Goal: Task Accomplishment & Management: Manage account settings

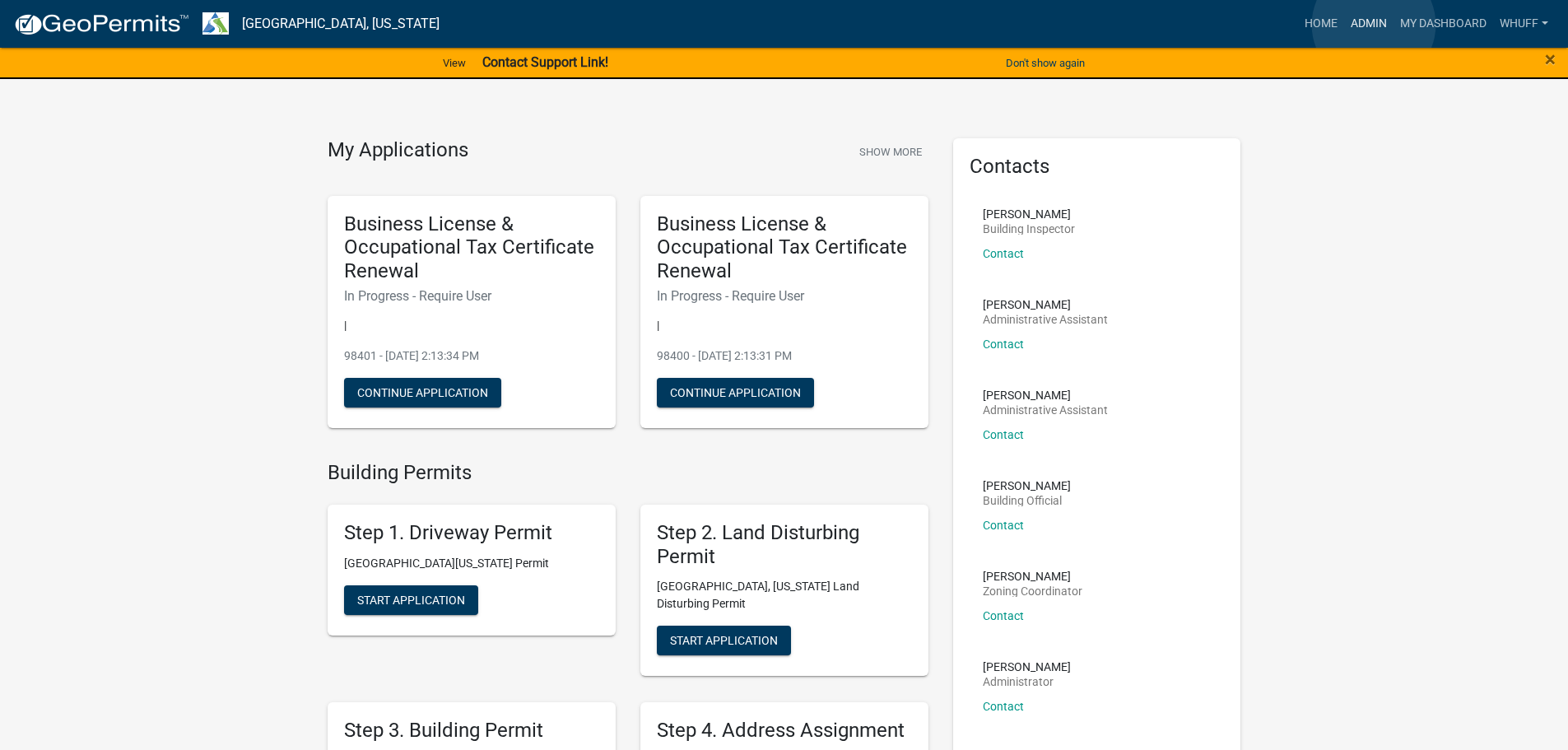
click at [1374, 25] on link "Admin" at bounding box center [1369, 24] width 49 height 31
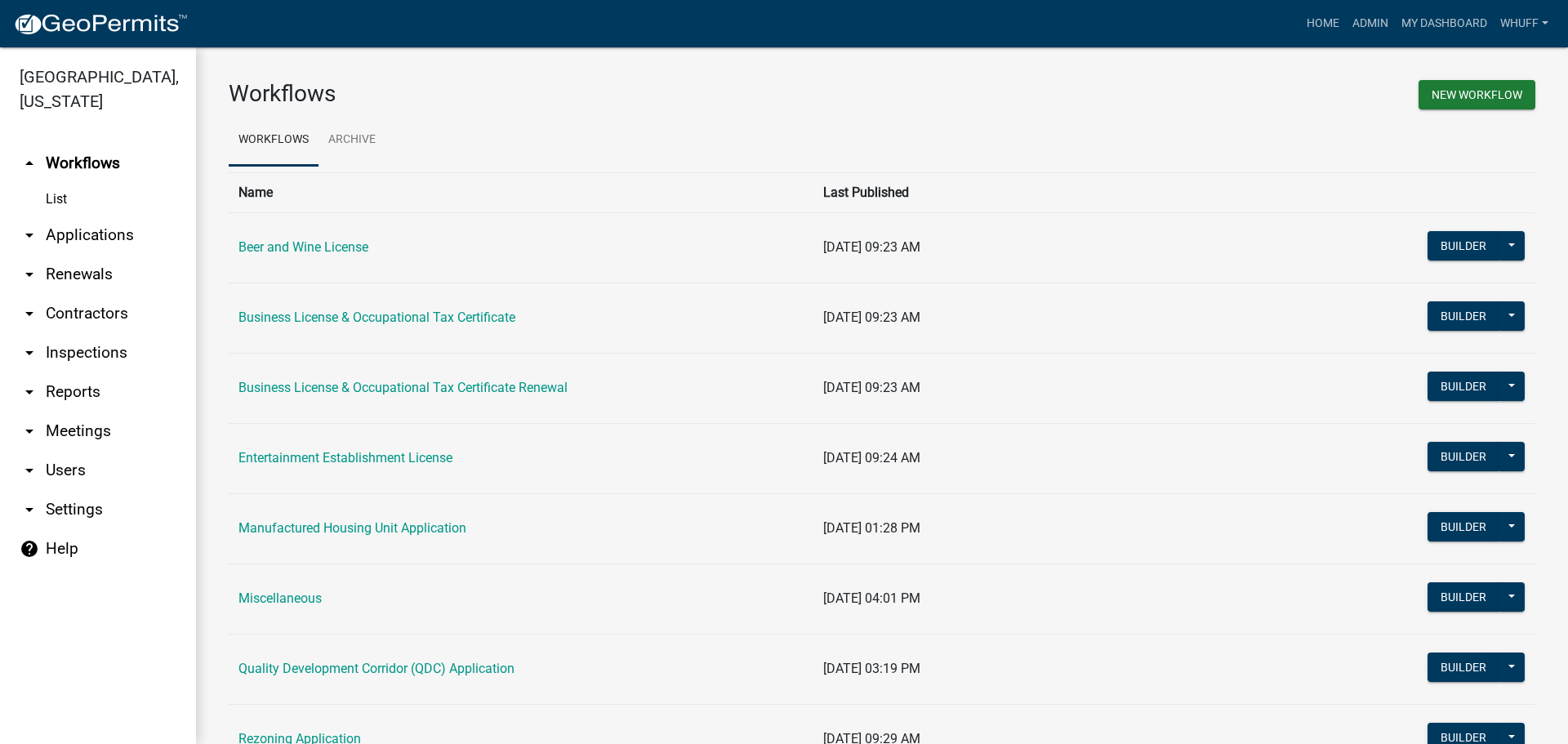
click at [90, 215] on link "arrow_drop_down Applications" at bounding box center [98, 235] width 196 height 40
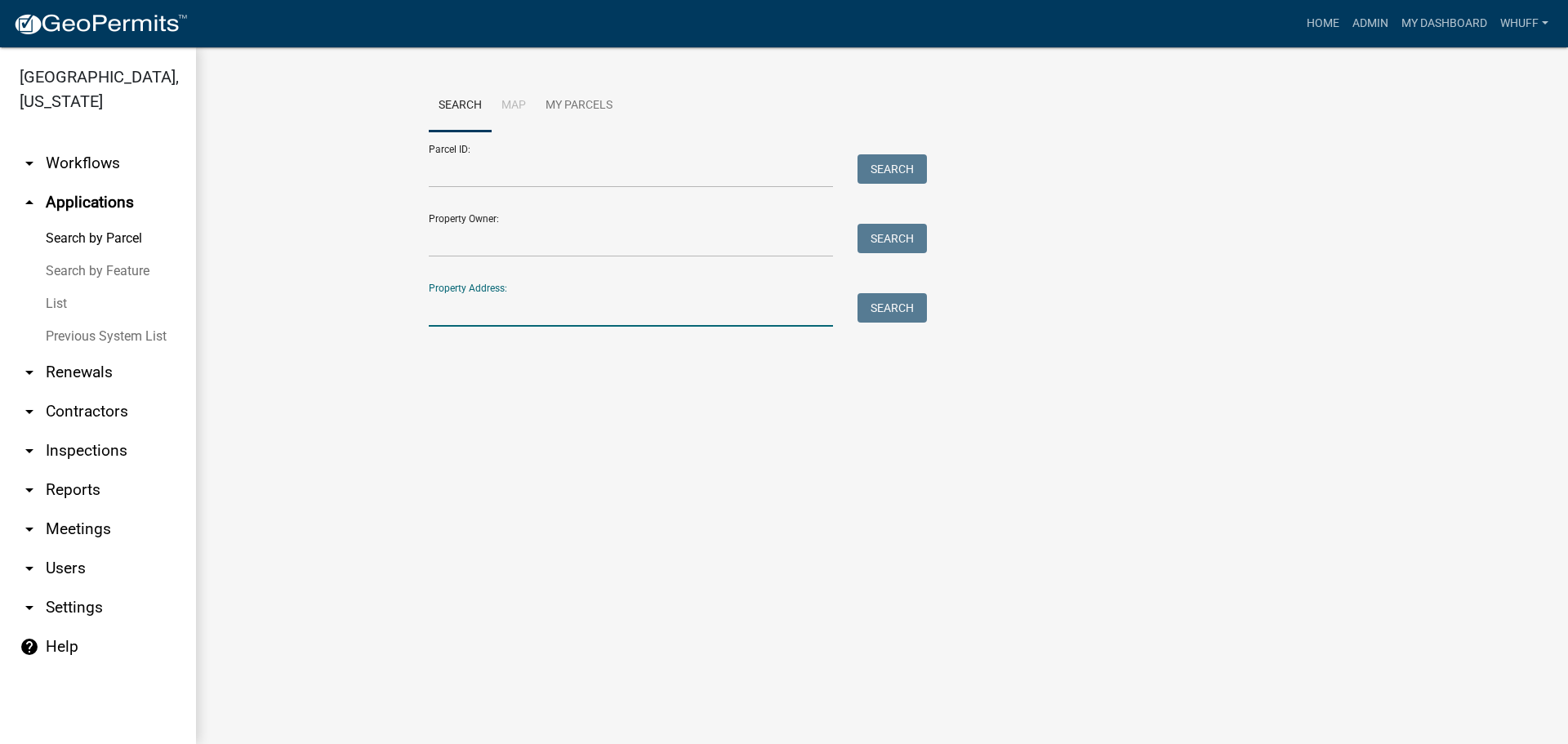
click at [544, 306] on input "Property Address:" at bounding box center [631, 310] width 404 height 34
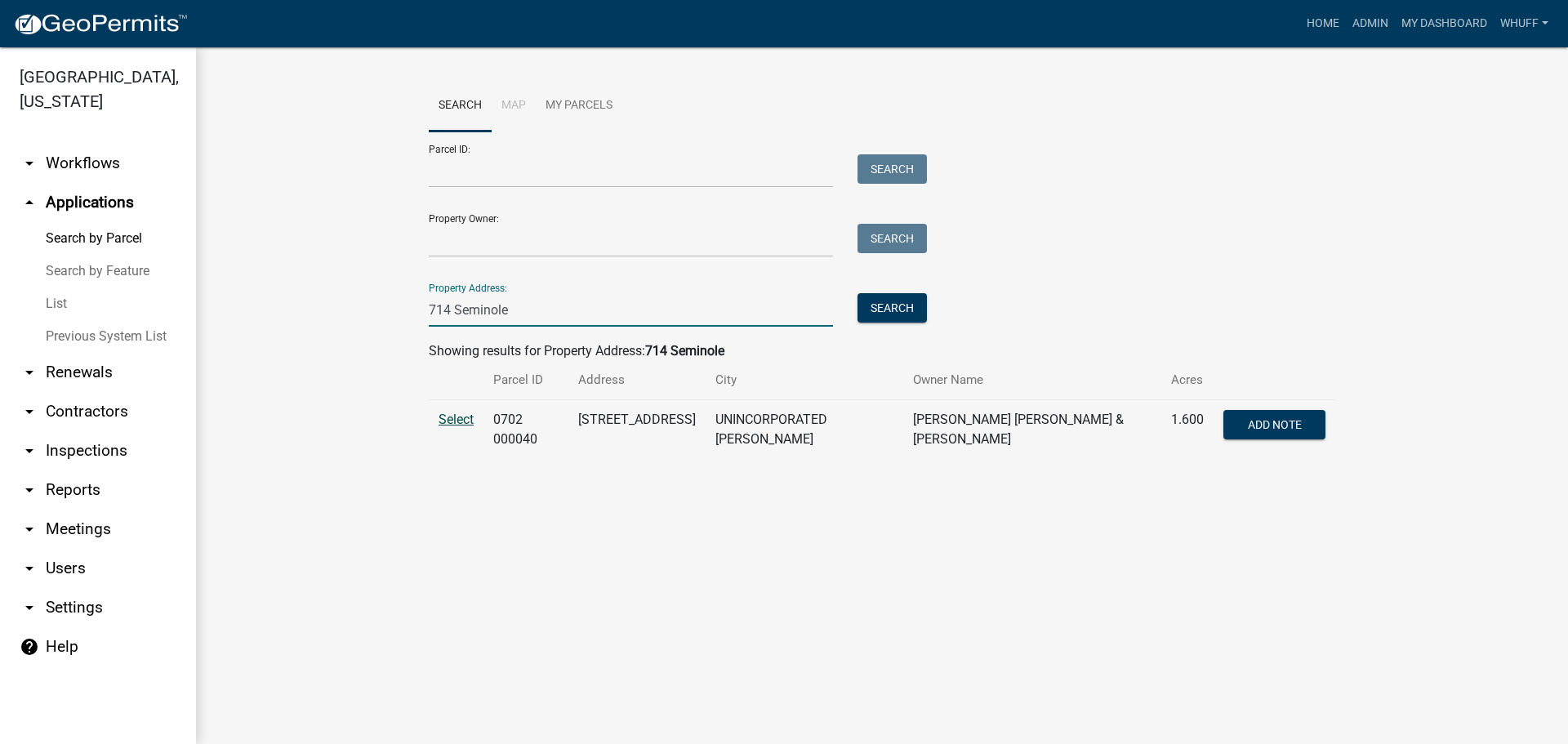
type input "714 Seminole"
click at [452, 422] on span "Select" at bounding box center [456, 419] width 35 height 15
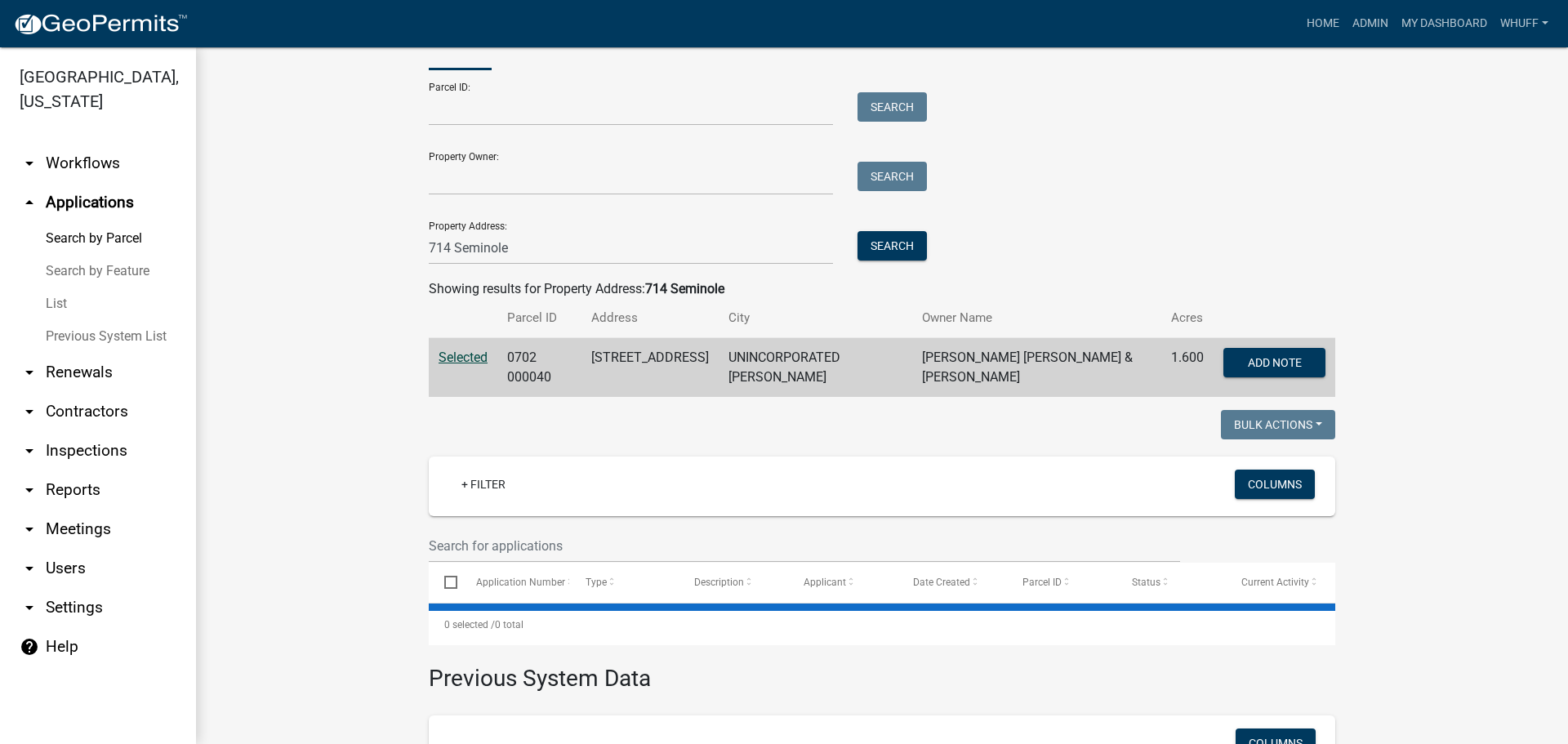
scroll to position [245, 0]
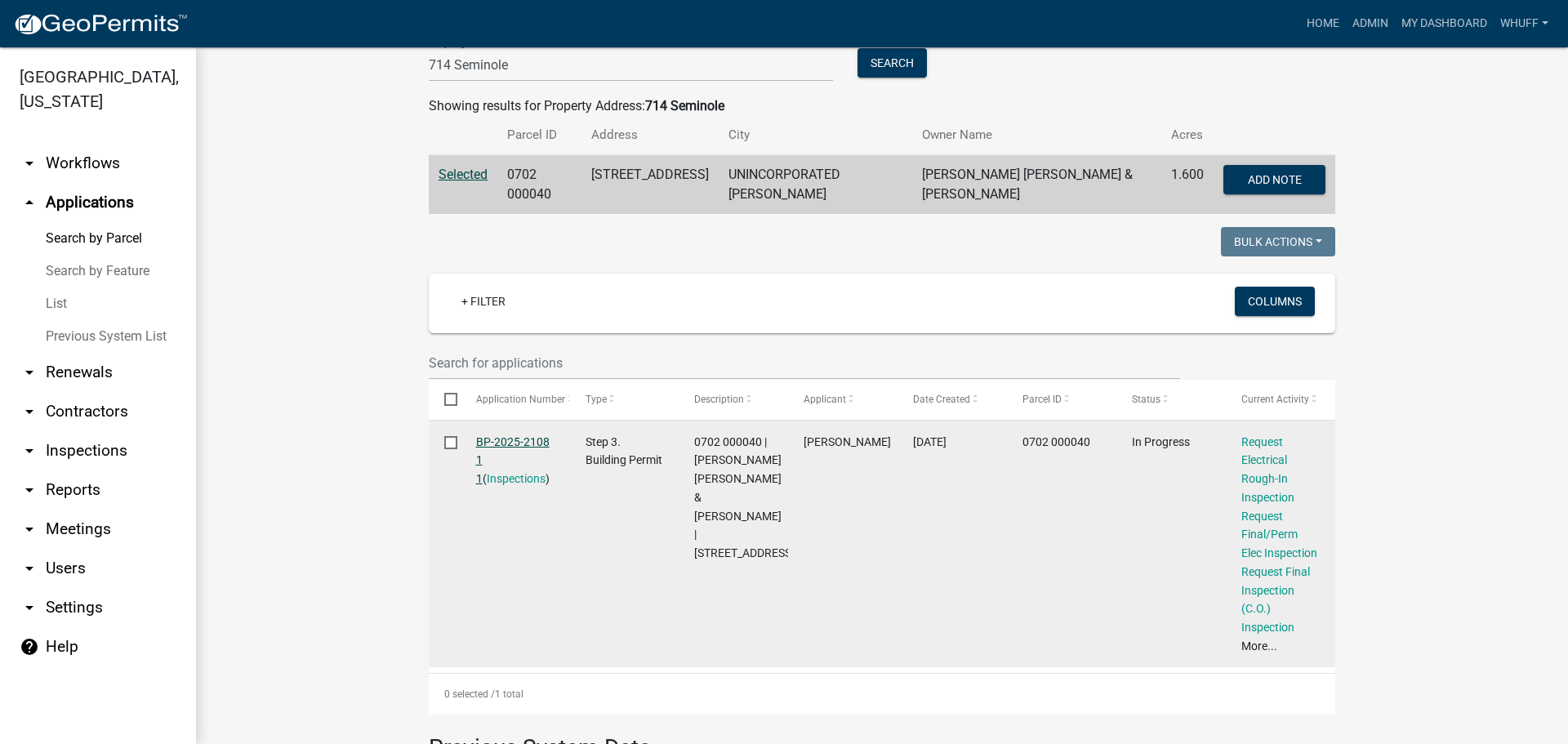
click at [508, 435] on link "BP-2025-2108 1 1" at bounding box center [513, 460] width 73 height 50
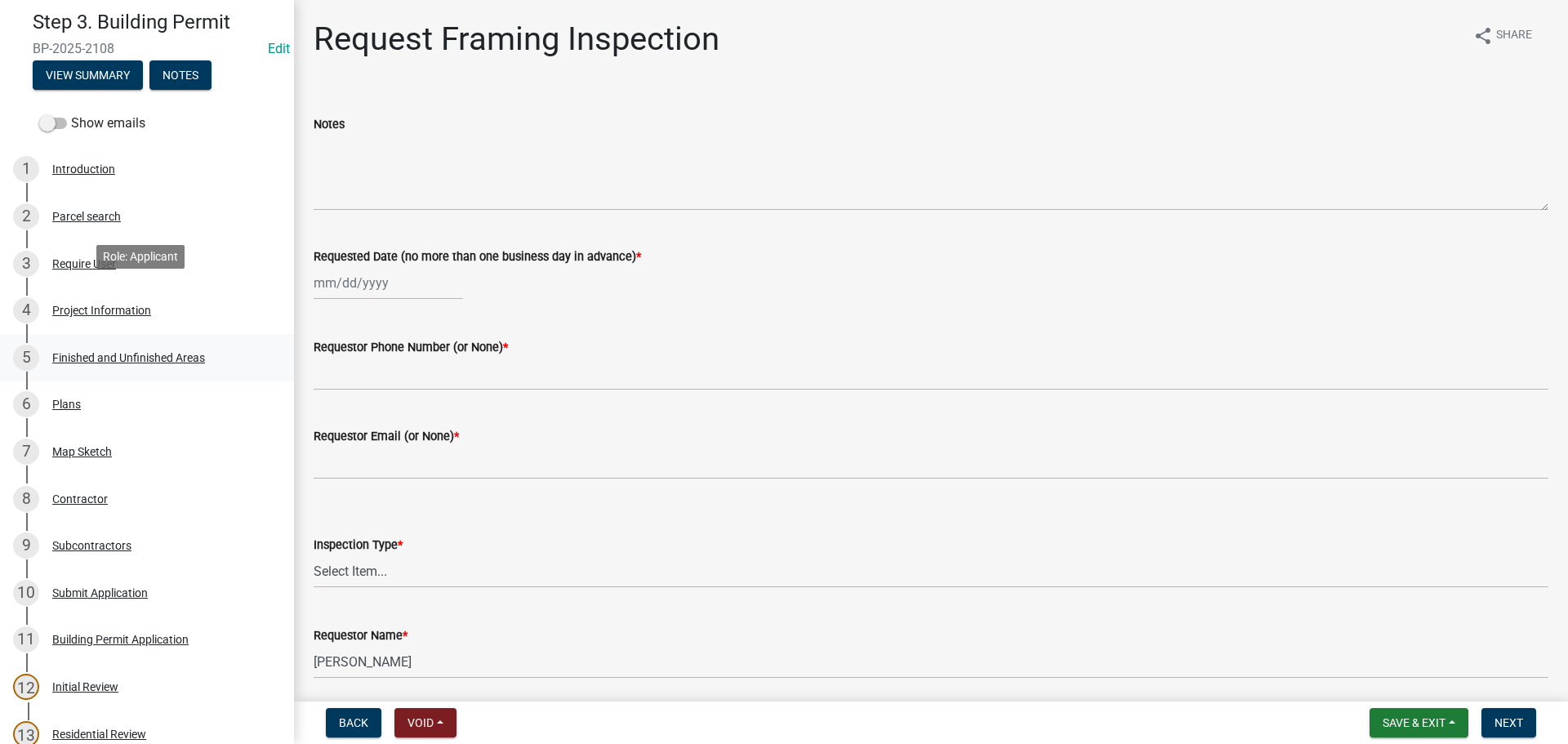
scroll to position [82, 0]
click at [110, 311] on div "Project Information" at bounding box center [101, 312] width 99 height 12
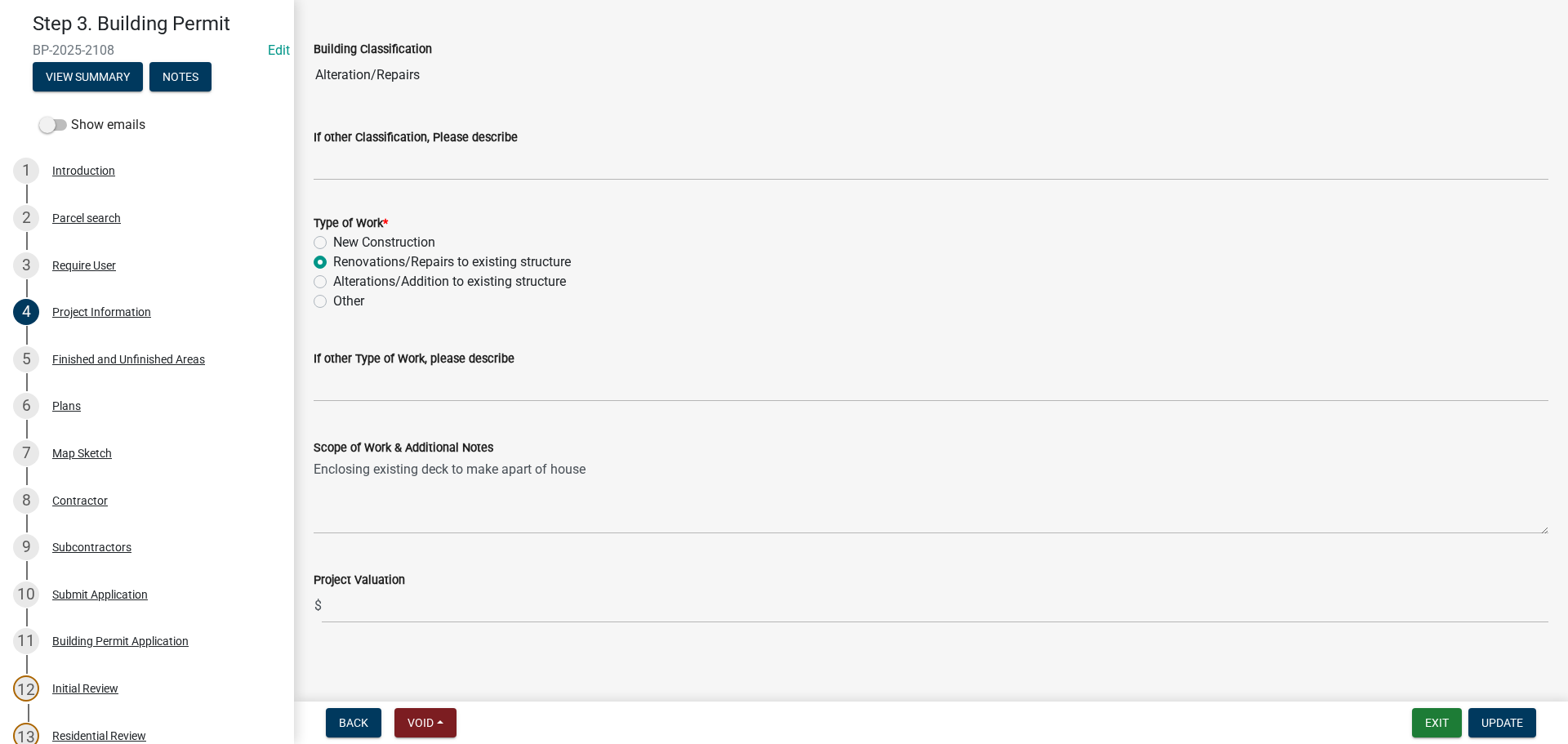
scroll to position [1280, 0]
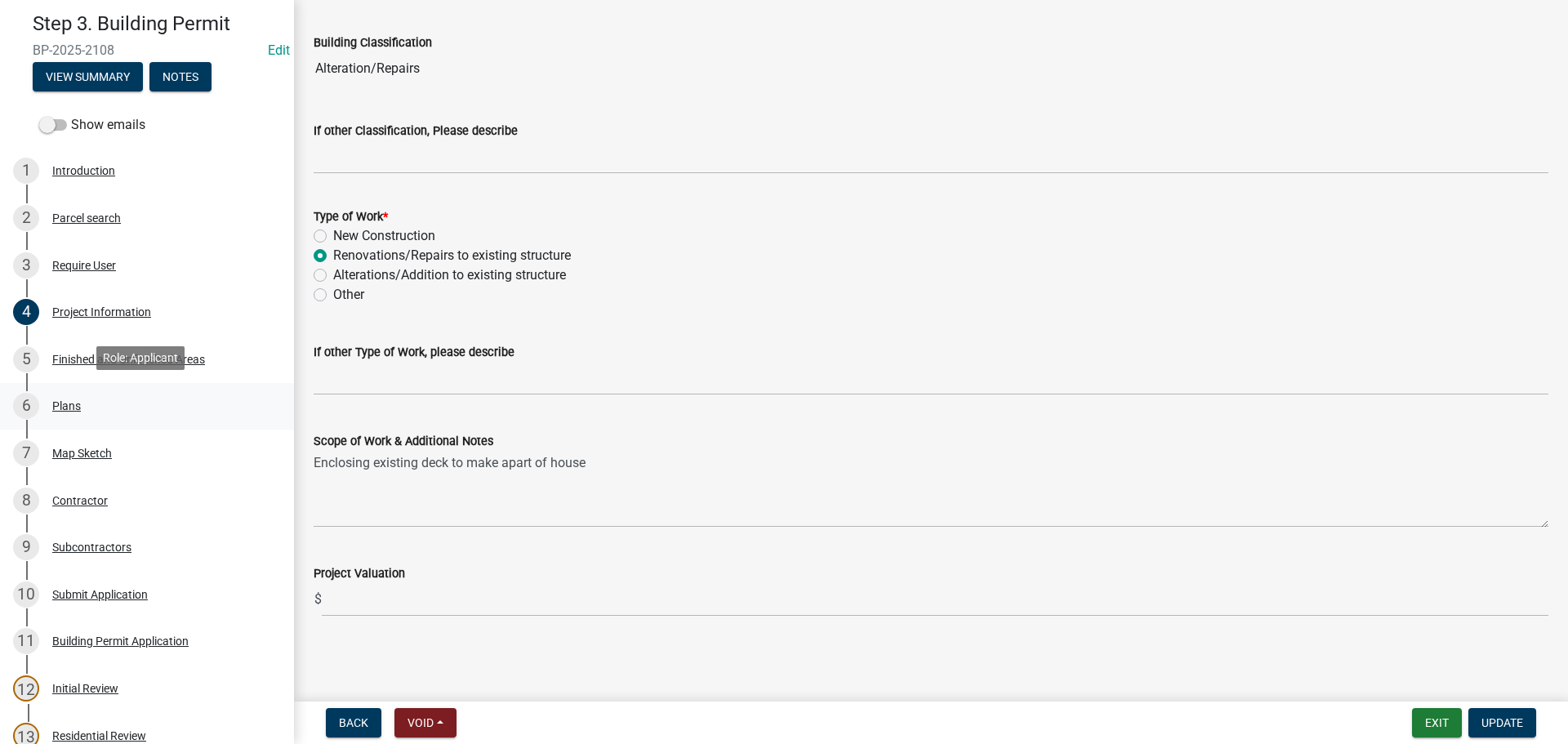
click at [69, 405] on div "Plans" at bounding box center [67, 406] width 29 height 12
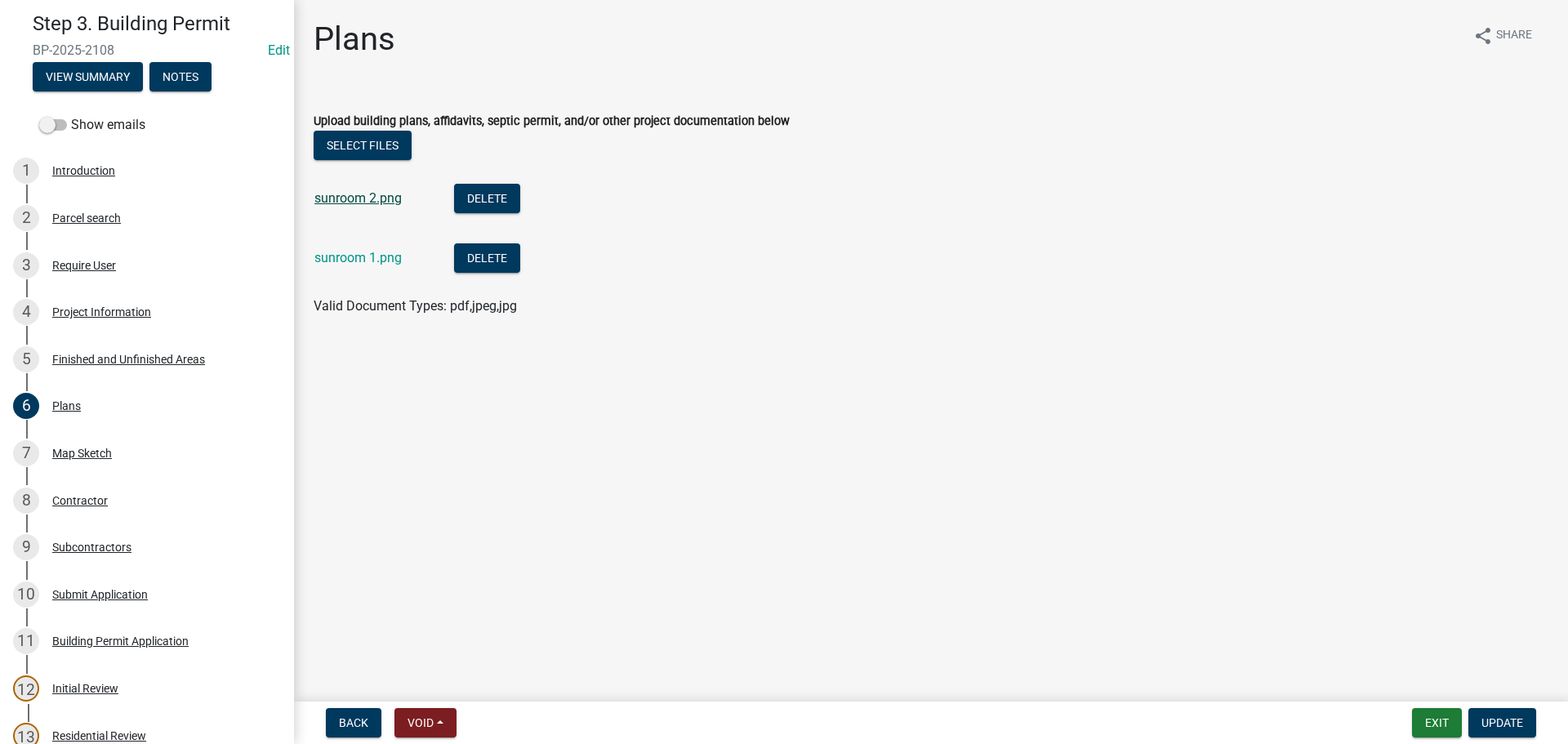
click at [343, 194] on link "sunroom 2.png" at bounding box center [358, 198] width 88 height 15
click at [336, 255] on link "sunroom 1.png" at bounding box center [358, 258] width 88 height 15
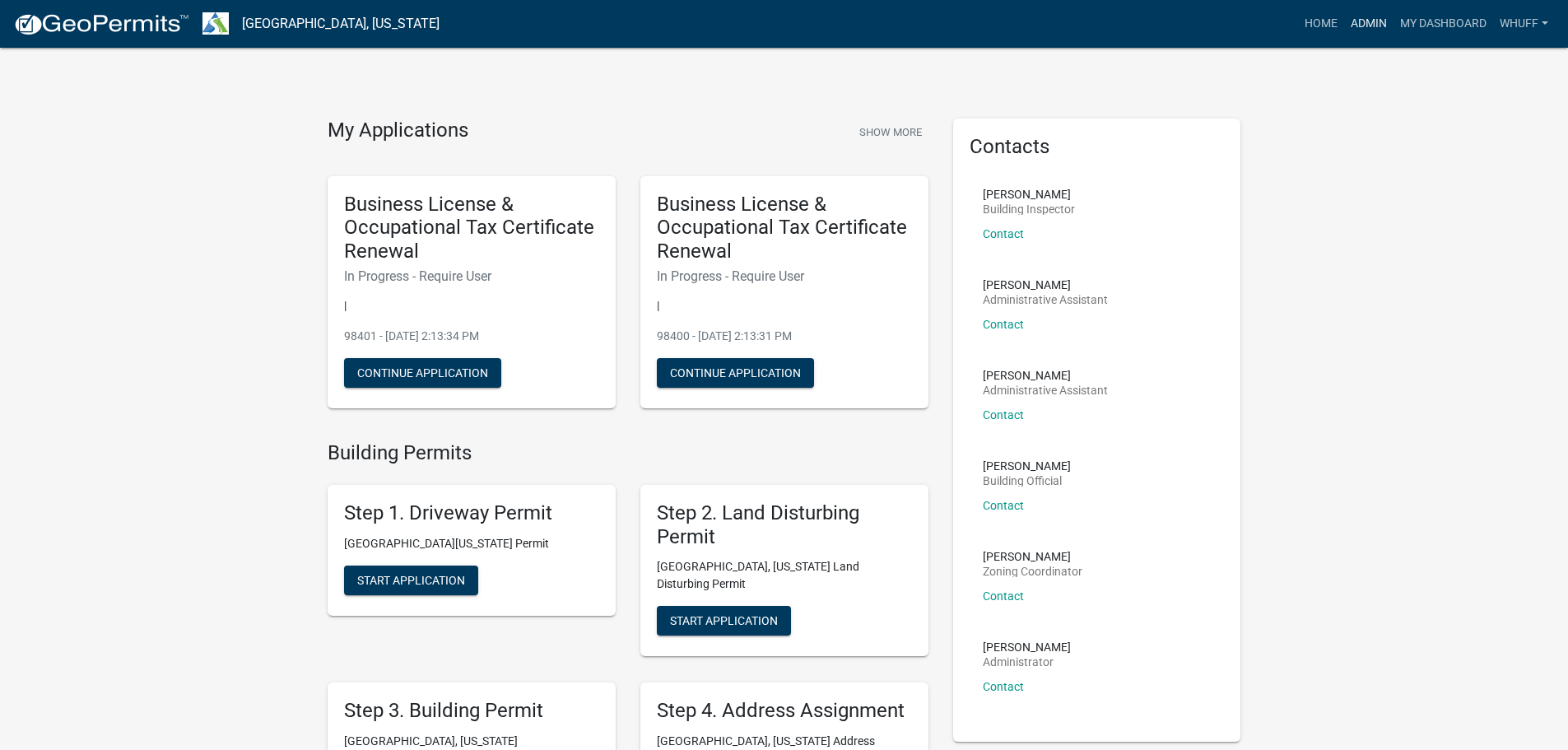
click at [1364, 27] on link "Admin" at bounding box center [1369, 24] width 49 height 31
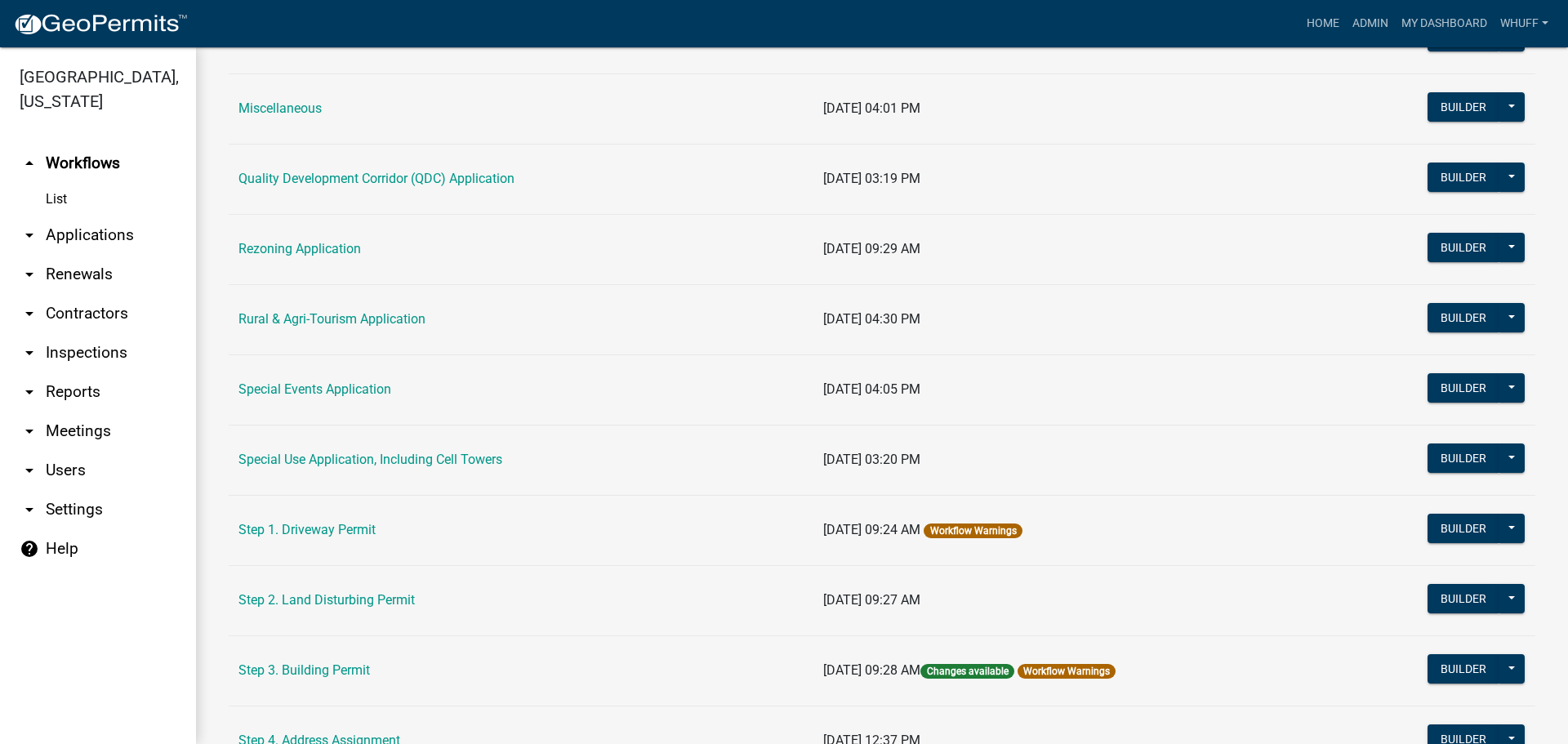
scroll to position [653, 0]
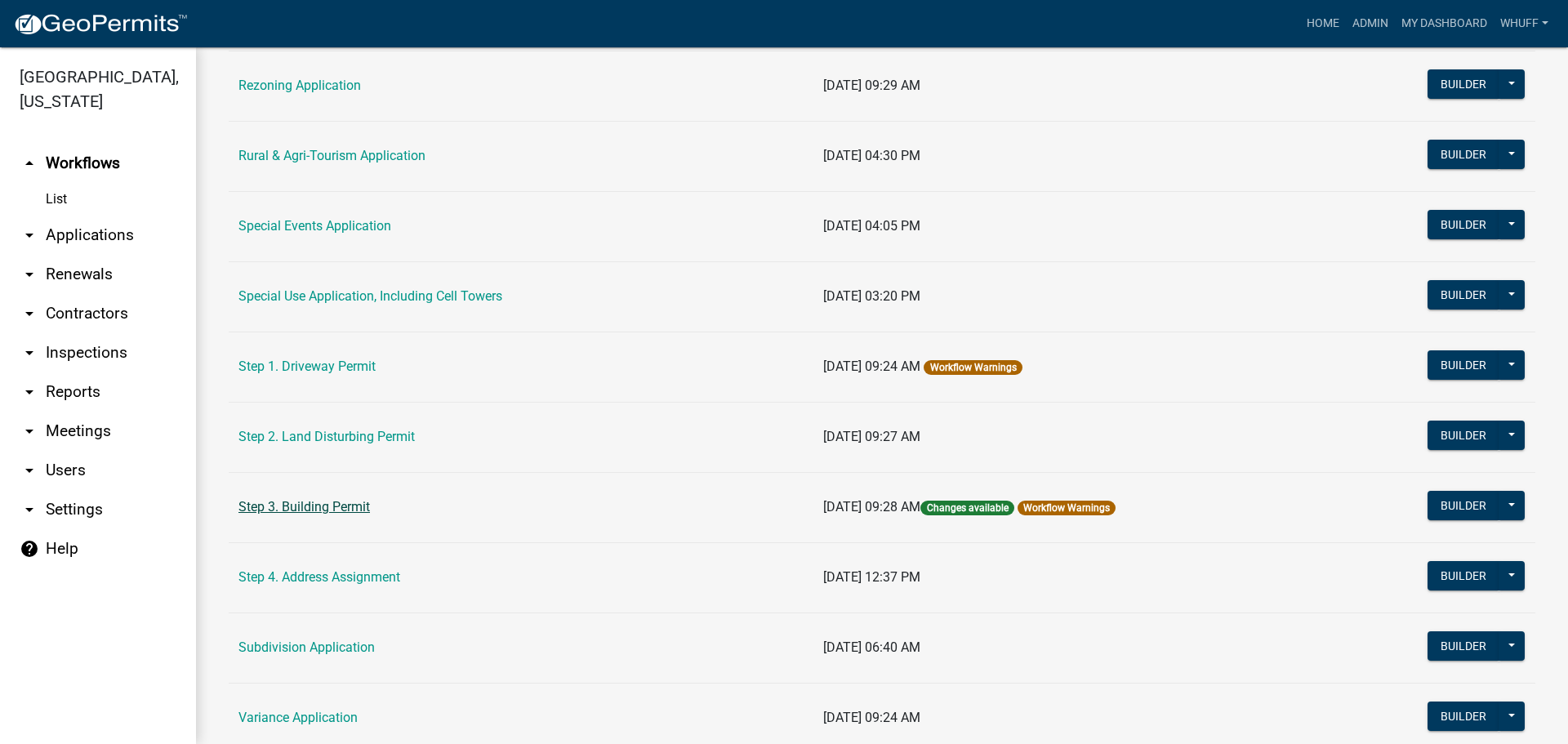
click at [312, 502] on link "Step 3. Building Permit" at bounding box center [304, 507] width 131 height 15
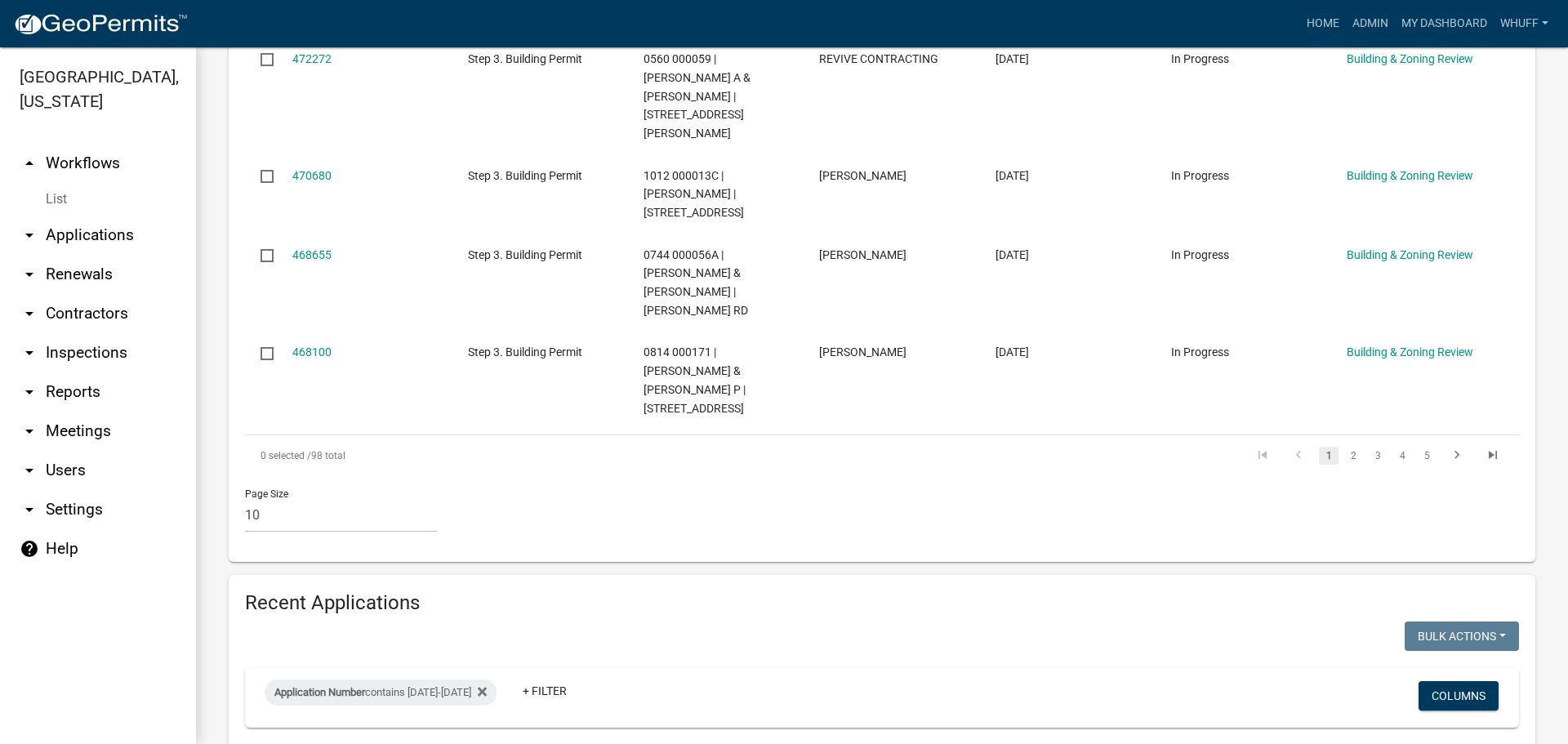
scroll to position [1143, 0]
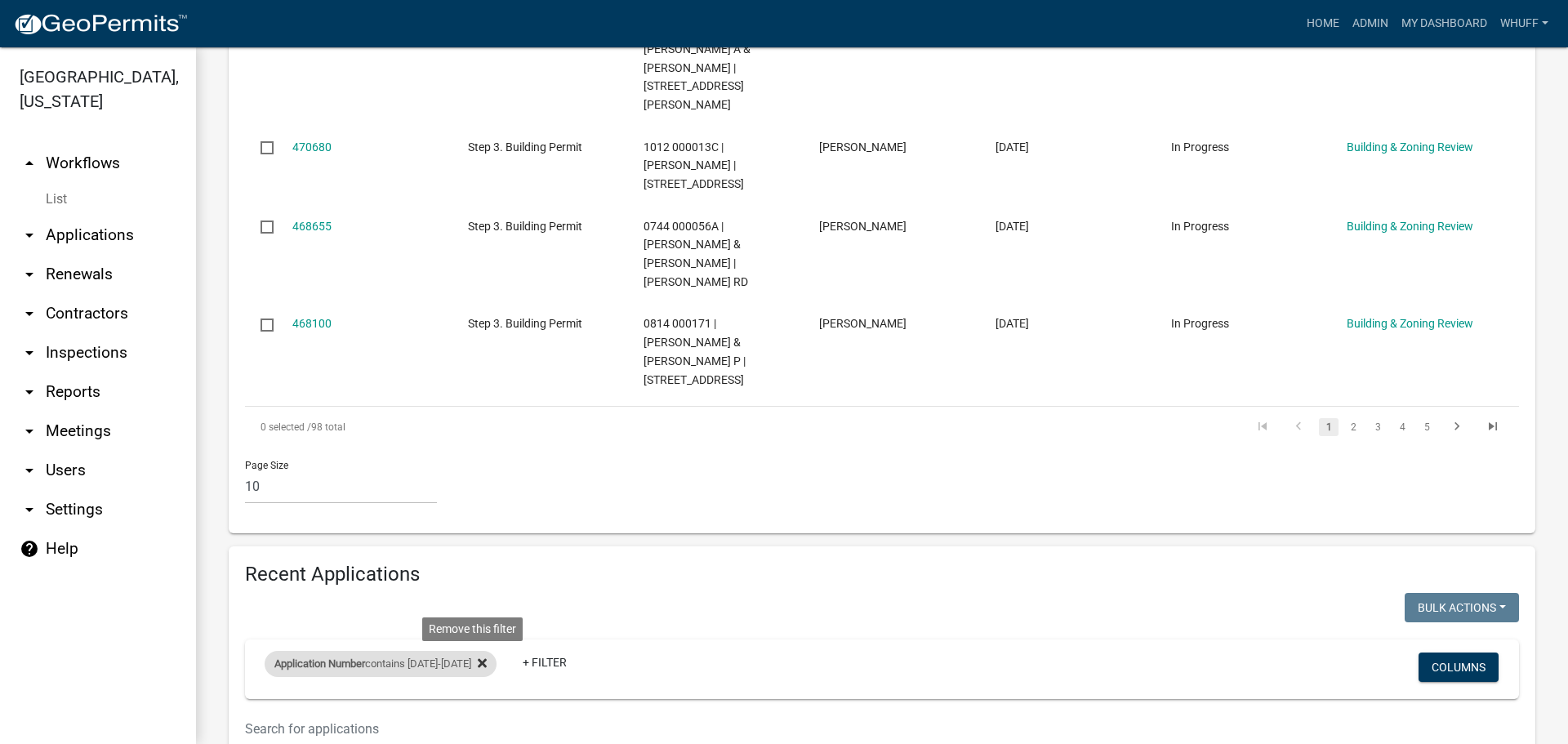
click at [472, 651] on fa-icon at bounding box center [479, 663] width 15 height 26
click at [453, 712] on input "text" at bounding box center [774, 729] width 1058 height 34
type input "390 hardy"
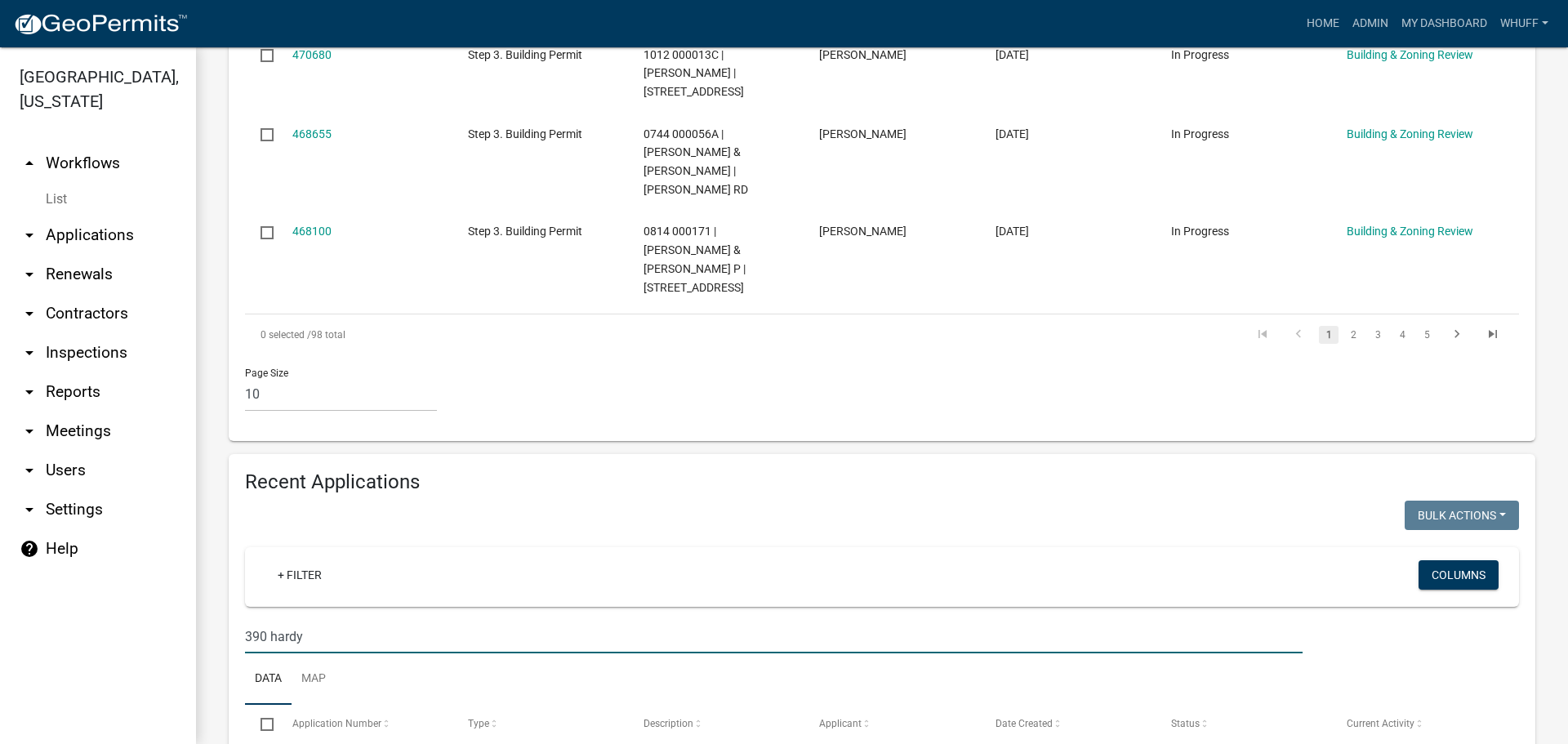
scroll to position [1238, 0]
drag, startPoint x: 368, startPoint y: 513, endPoint x: 0, endPoint y: 497, distance: 368.3
click at [0, 497] on div "Troup County, Georgia arrow_drop_up Workflows List arrow_drop_down Applications…" at bounding box center [784, 395] width 1568 height 696
type input "399 hardy"
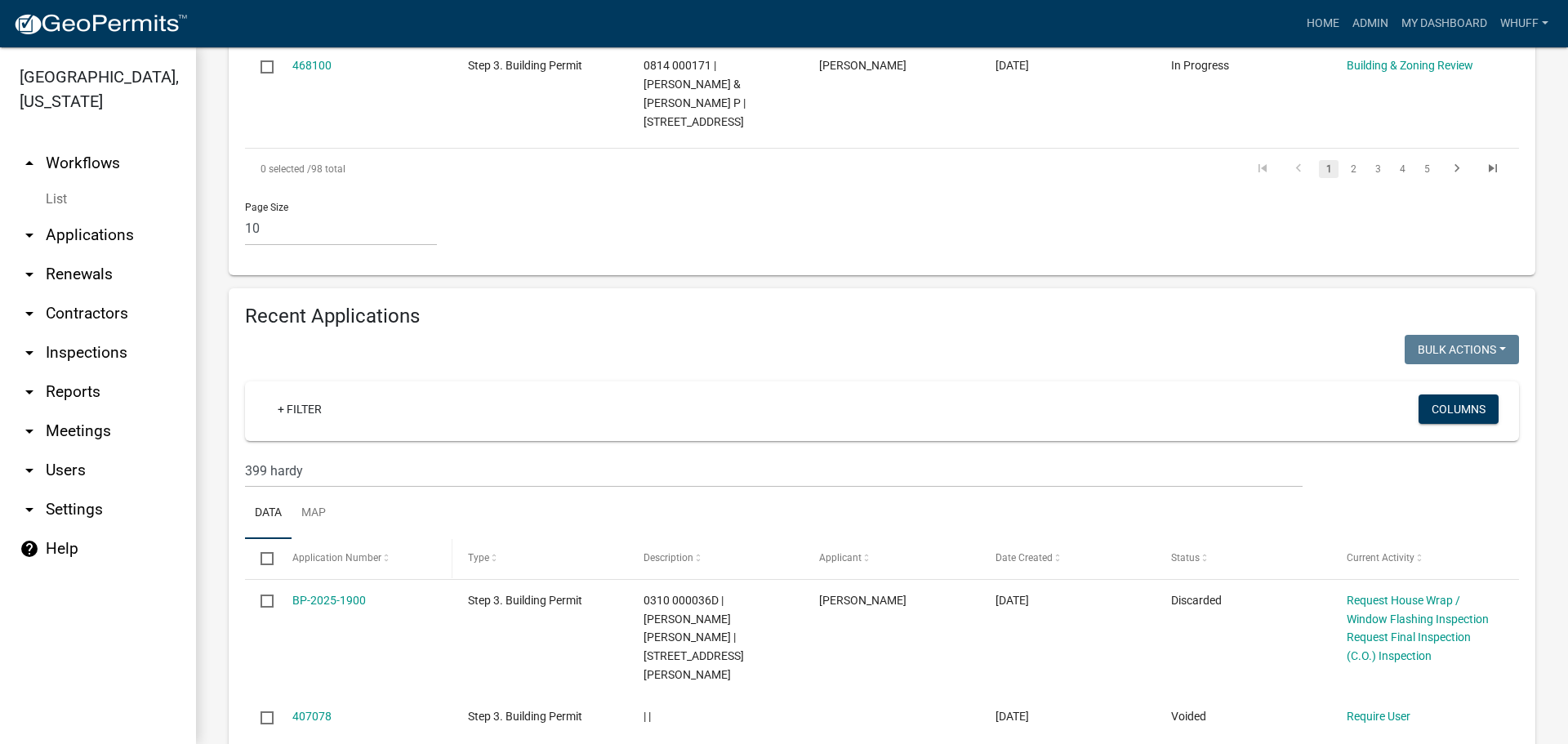
scroll to position [1439, 0]
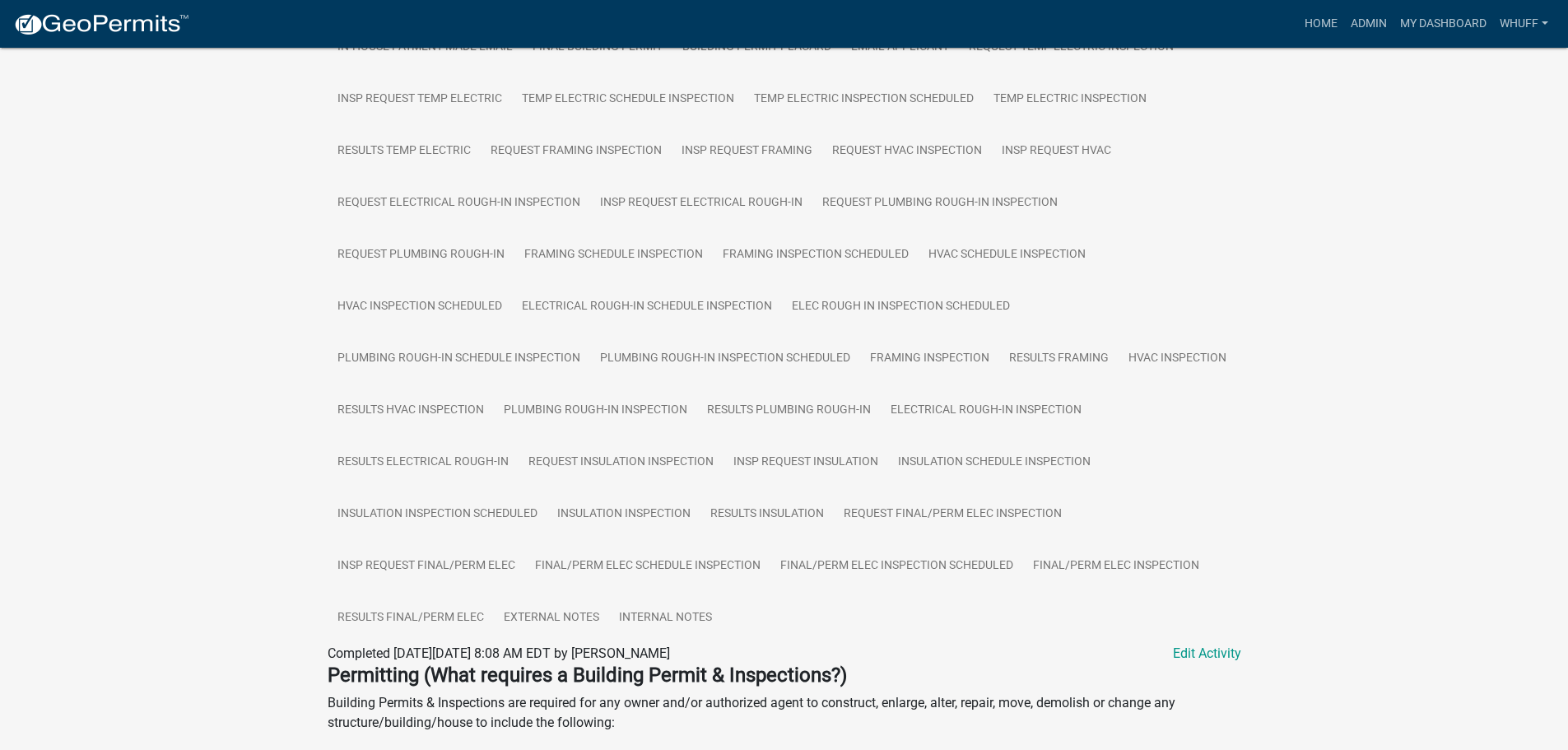
scroll to position [576, 0]
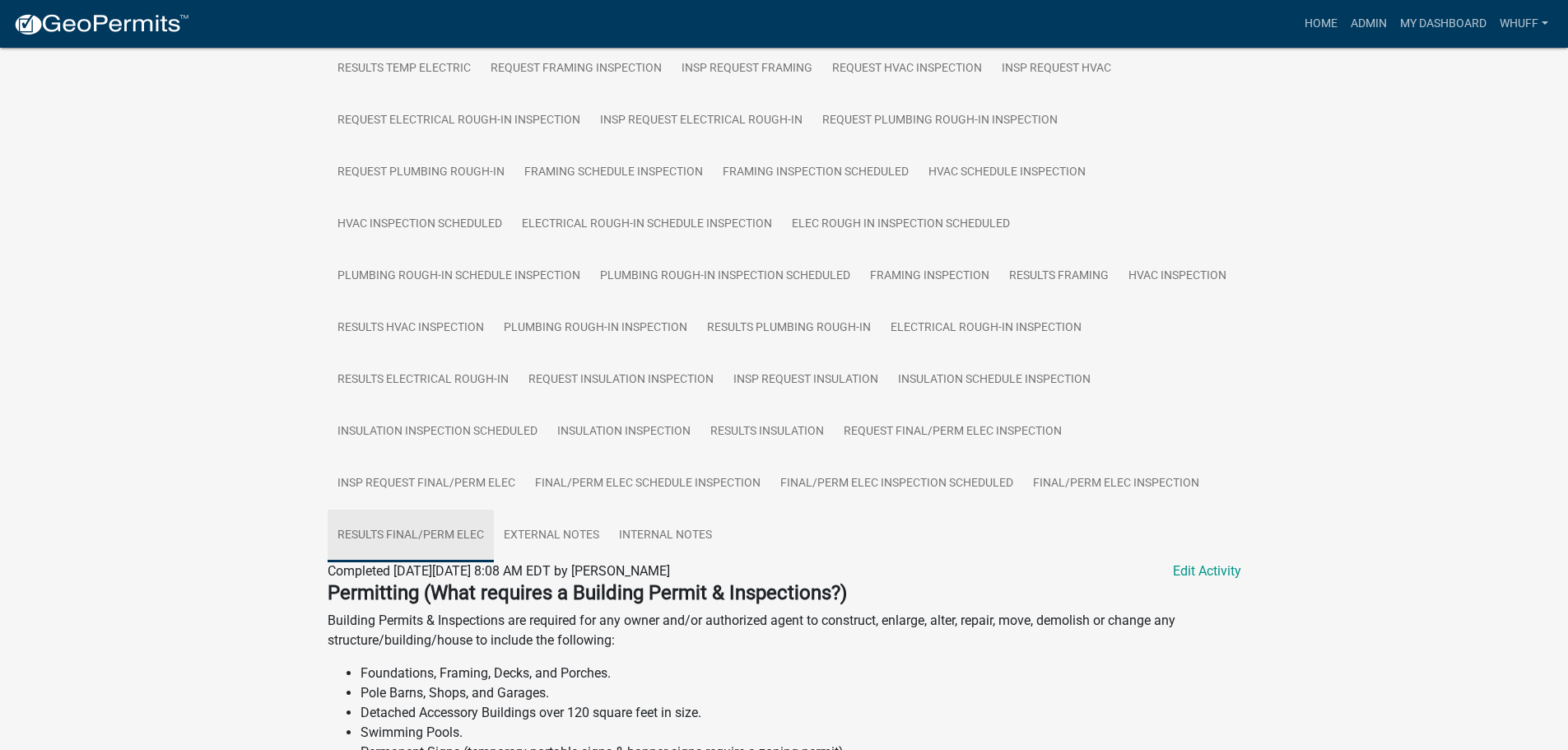
click at [436, 535] on link "Results Final/Perm Elec" at bounding box center [411, 535] width 166 height 53
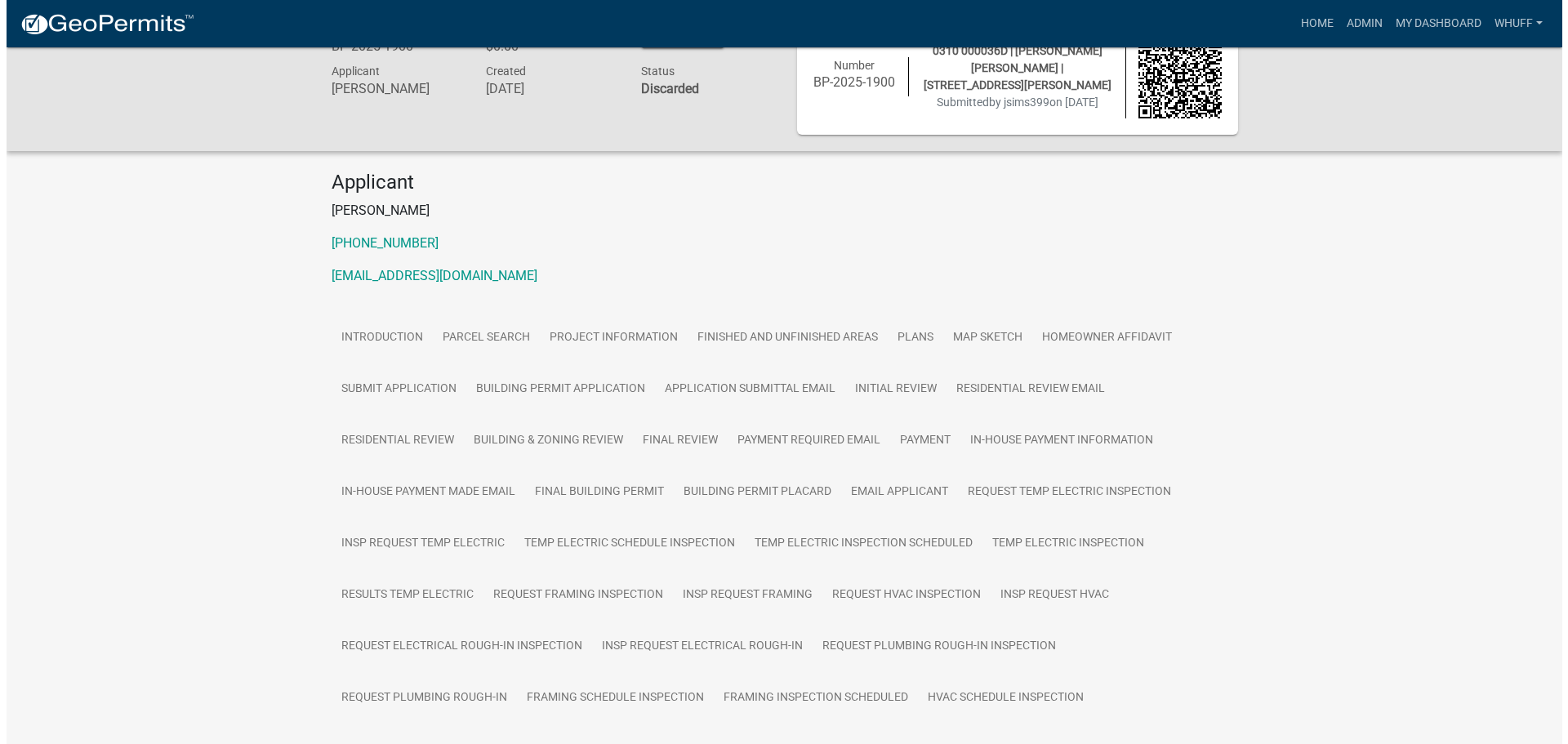
scroll to position [0, 0]
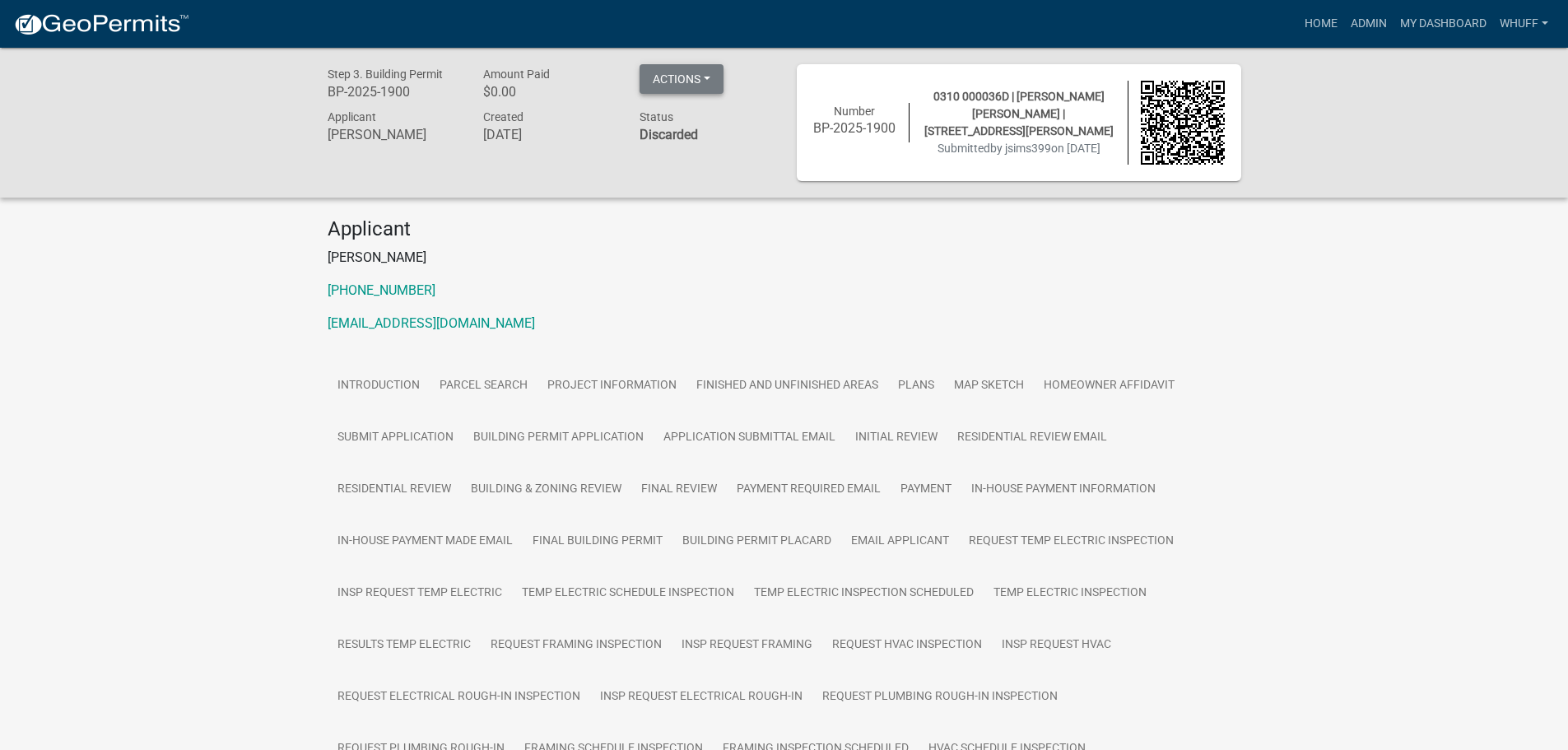
click at [702, 86] on button "Actions" at bounding box center [681, 79] width 84 height 30
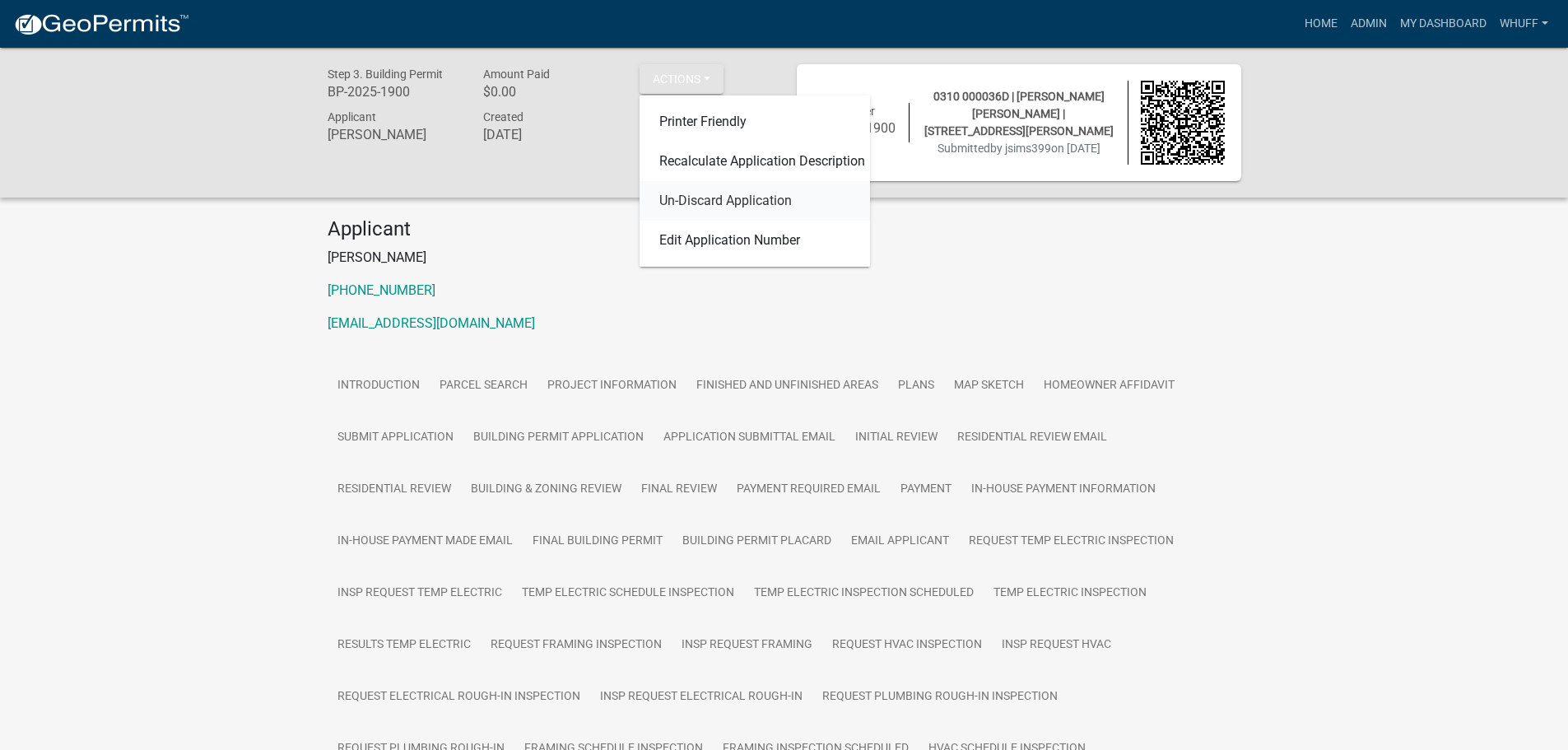
click at [745, 200] on link "Un-Discard Application" at bounding box center [755, 200] width 231 height 40
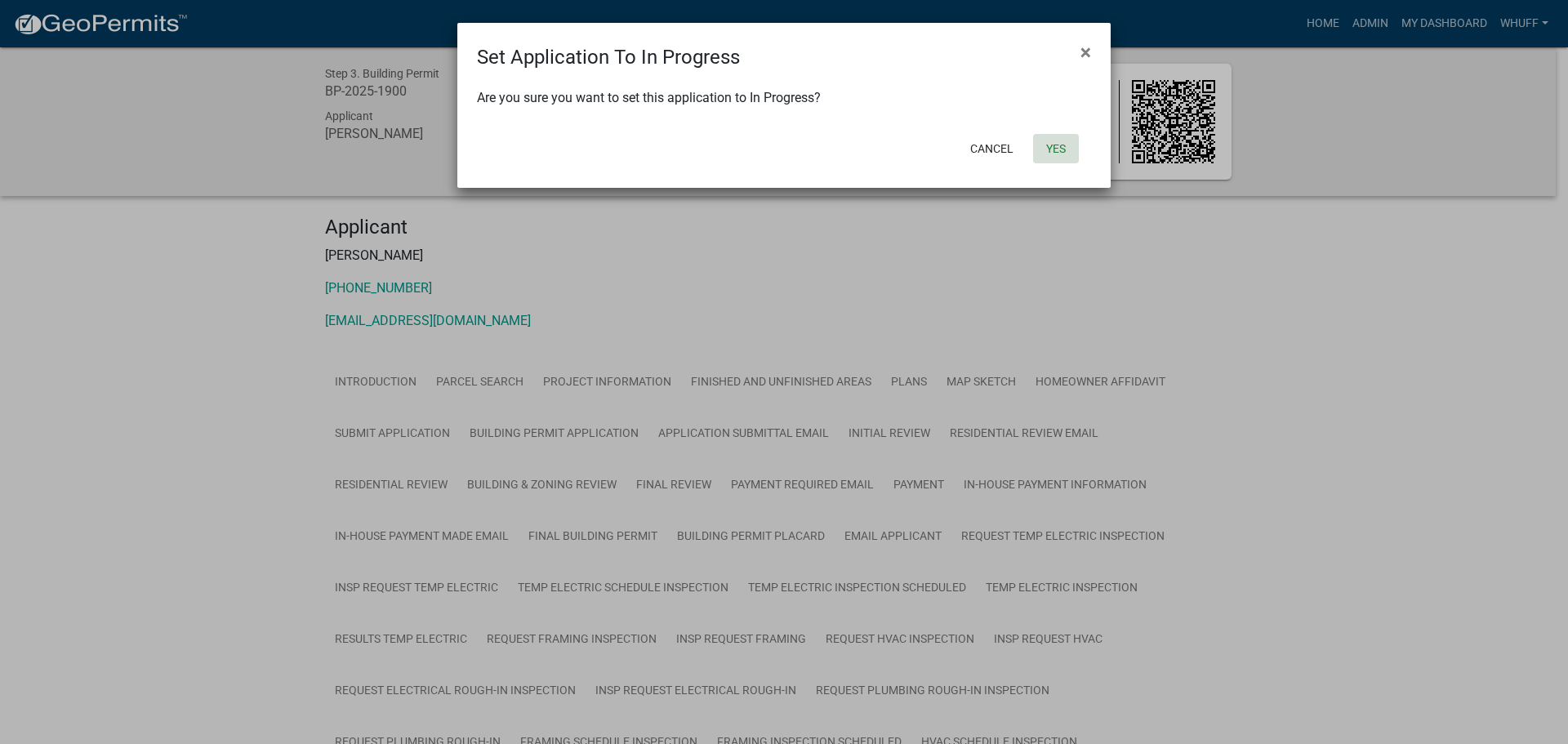
click at [1056, 146] on button "Yes" at bounding box center [1056, 148] width 45 height 29
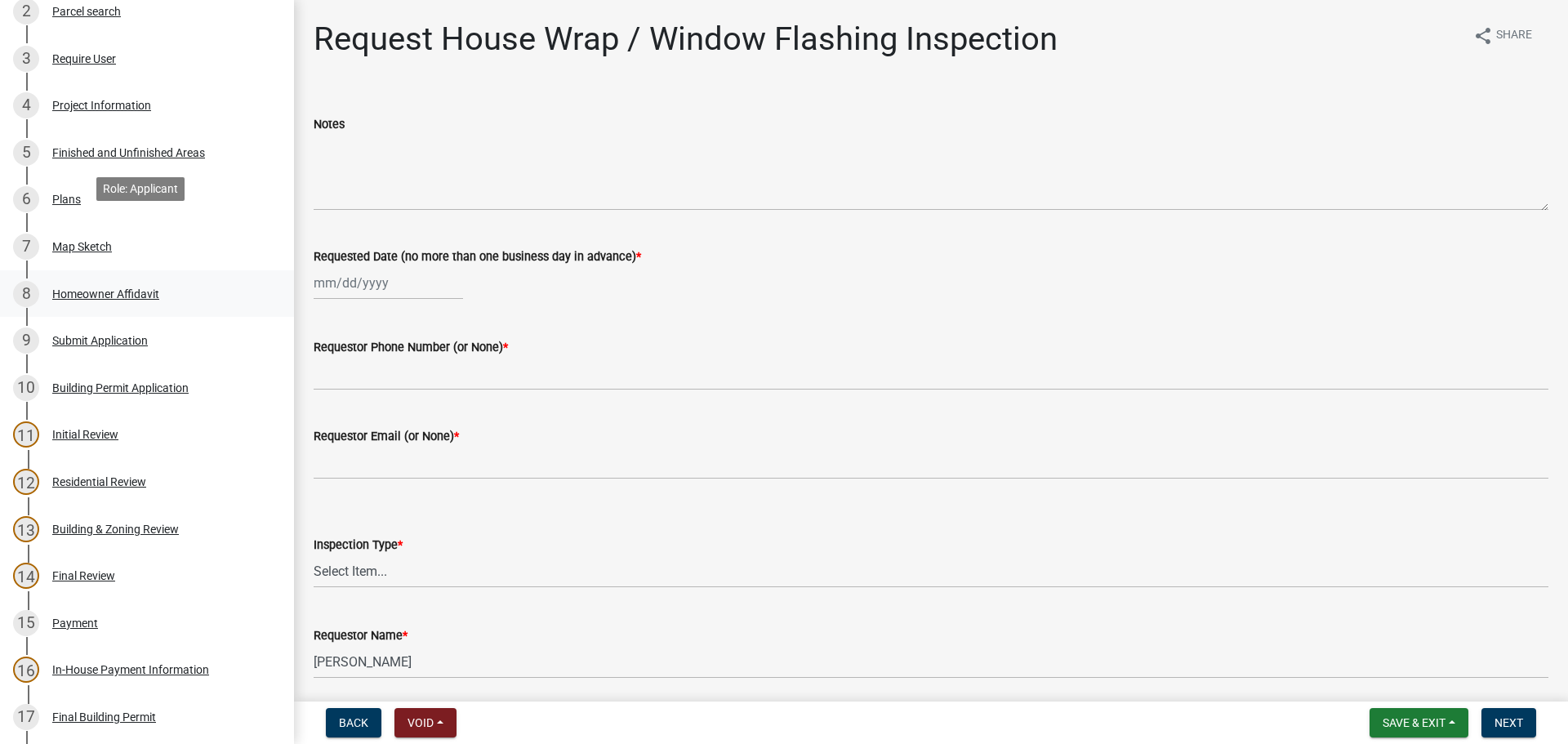
scroll to position [245, 0]
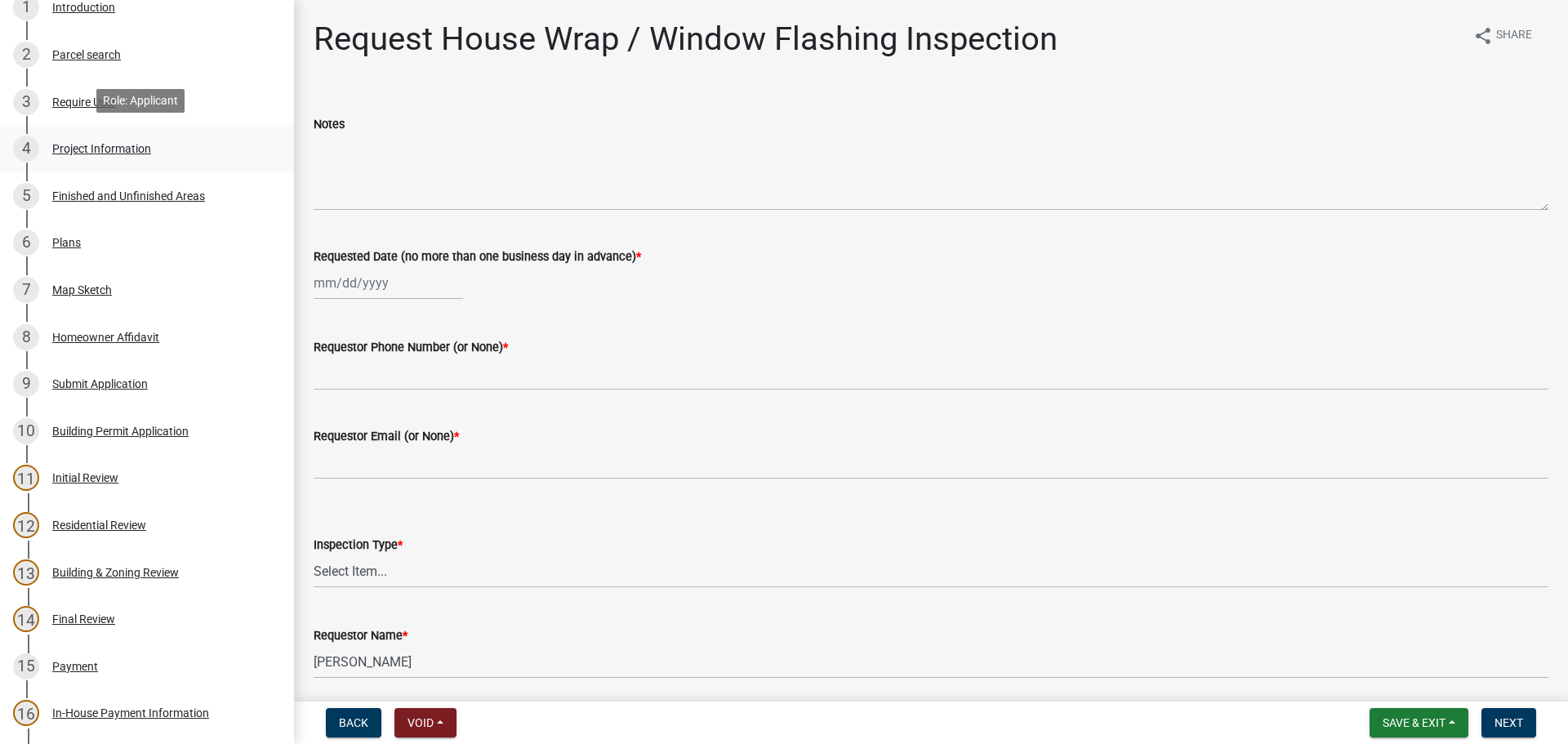
click at [138, 166] on link "4 Project Information" at bounding box center [147, 148] width 294 height 47
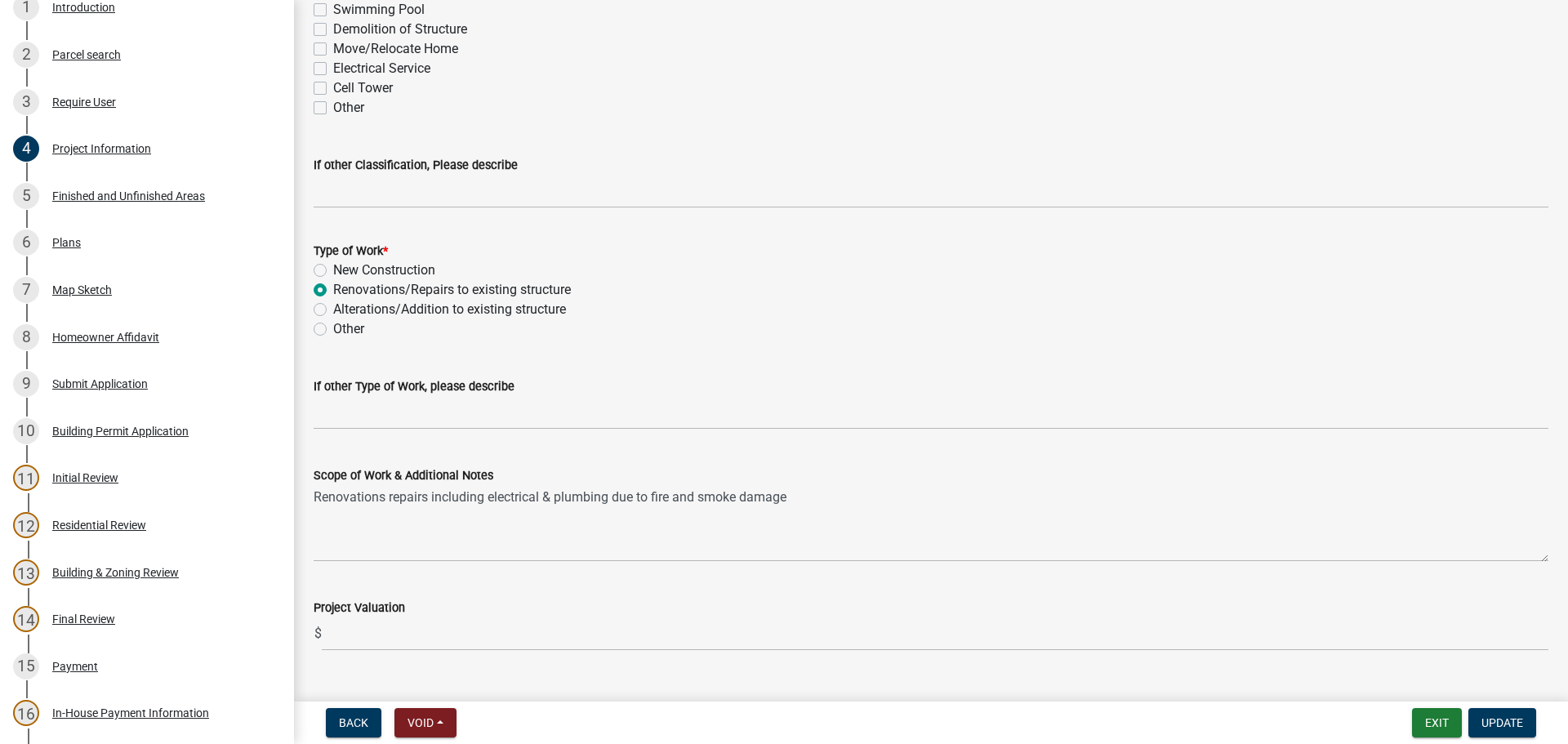
scroll to position [1525, 0]
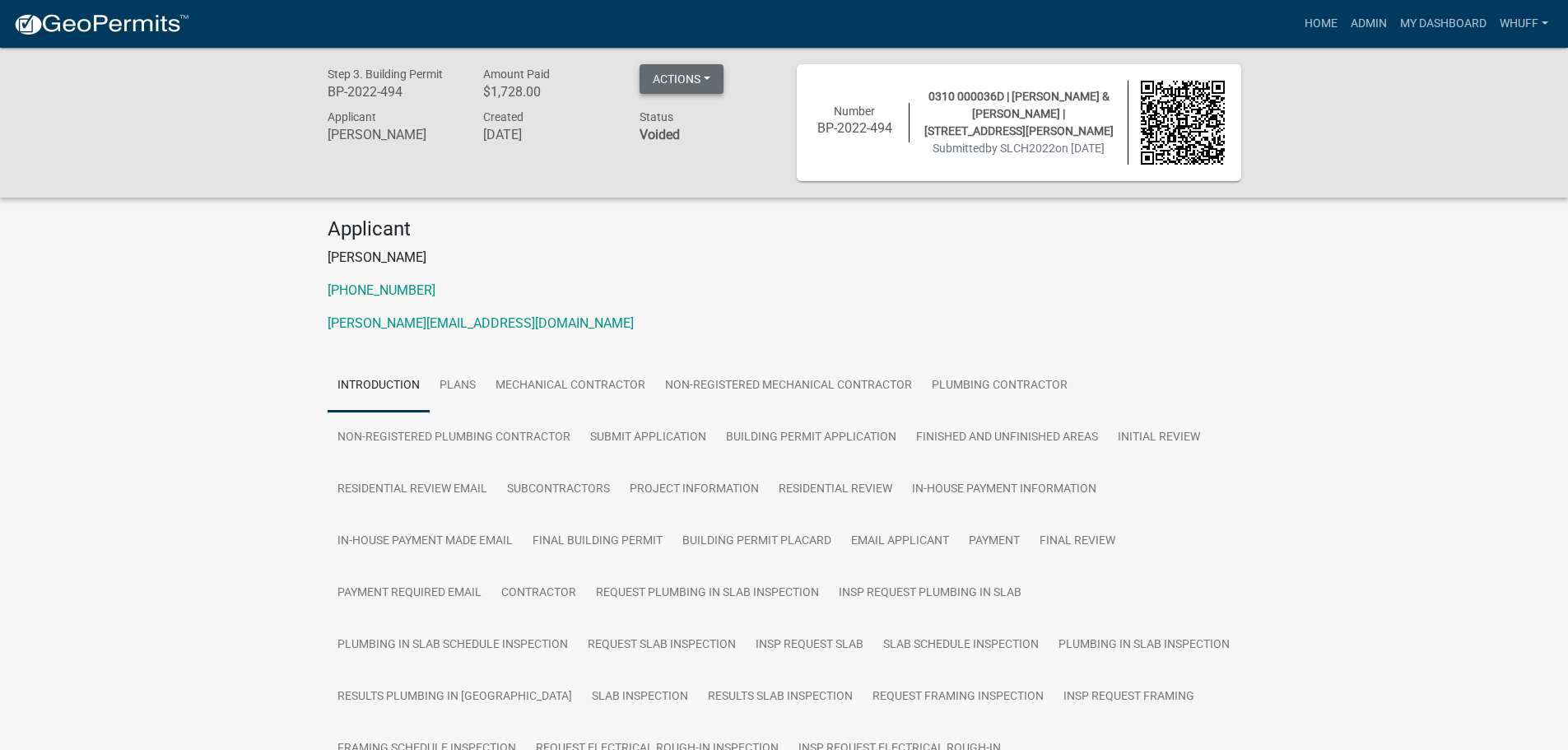
click at [676, 73] on button "Actions" at bounding box center [681, 79] width 84 height 30
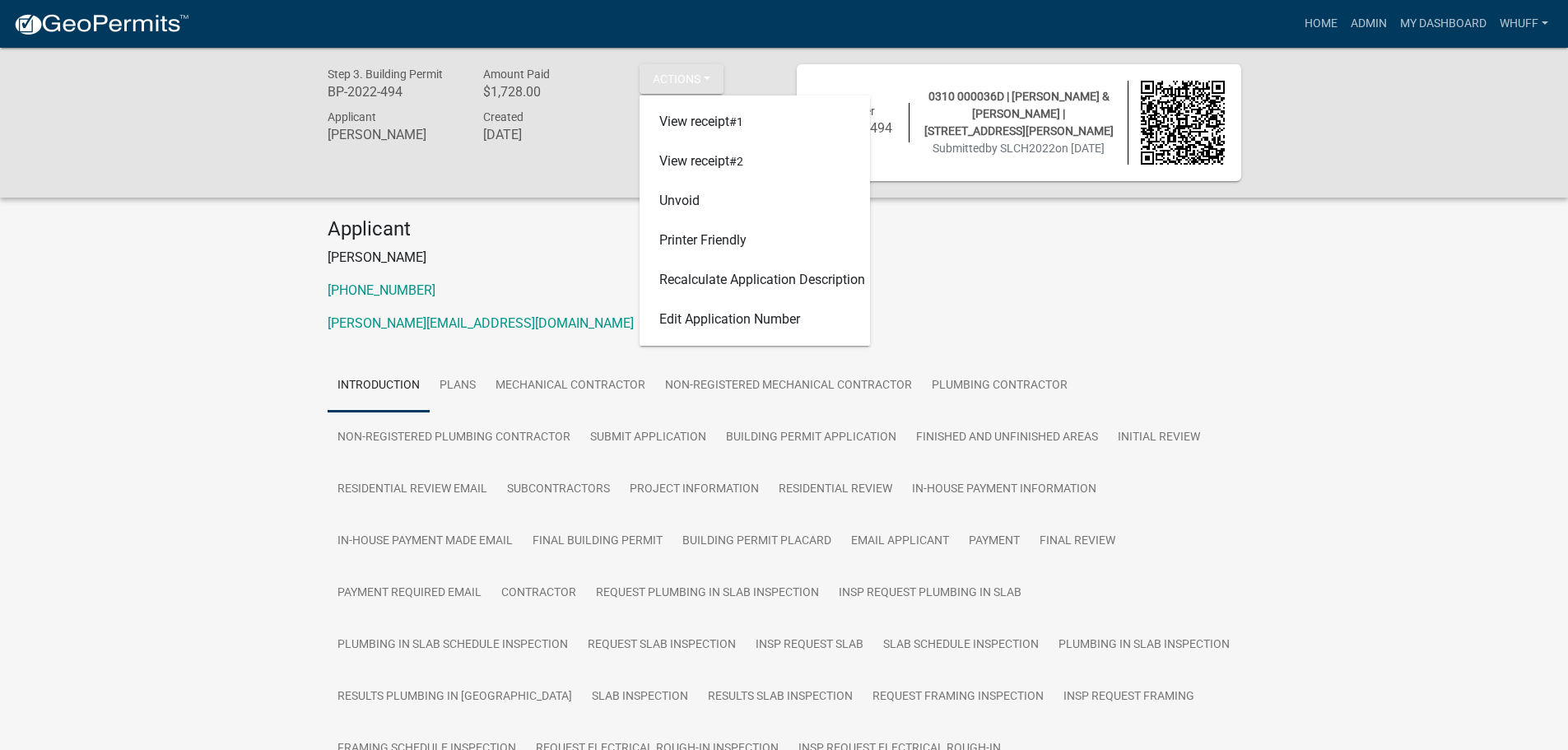
click at [1221, 299] on p "[PHONE_NUMBER]" at bounding box center [784, 290] width 914 height 20
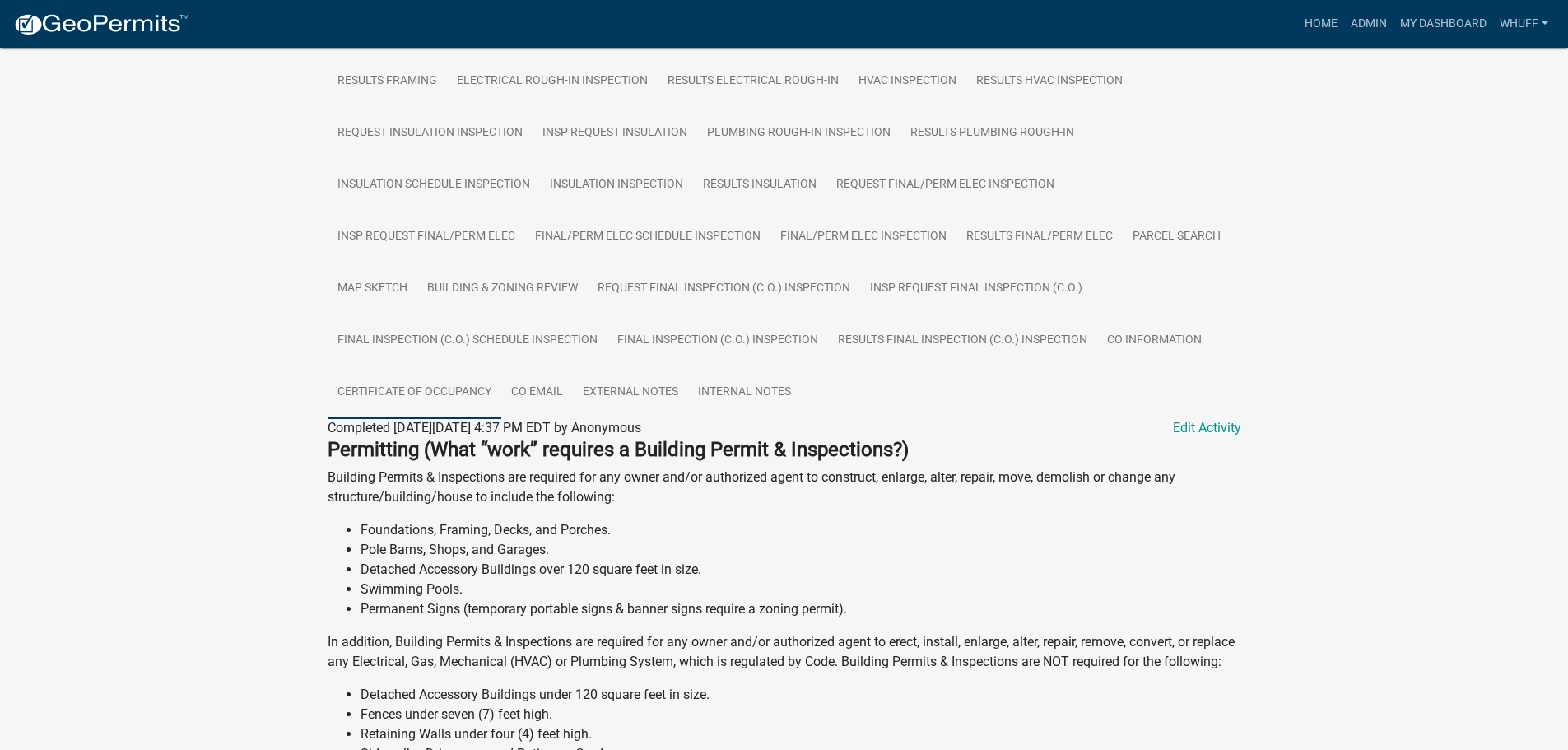
click at [442, 390] on link "Certificate of Occupancy" at bounding box center [414, 393] width 174 height 53
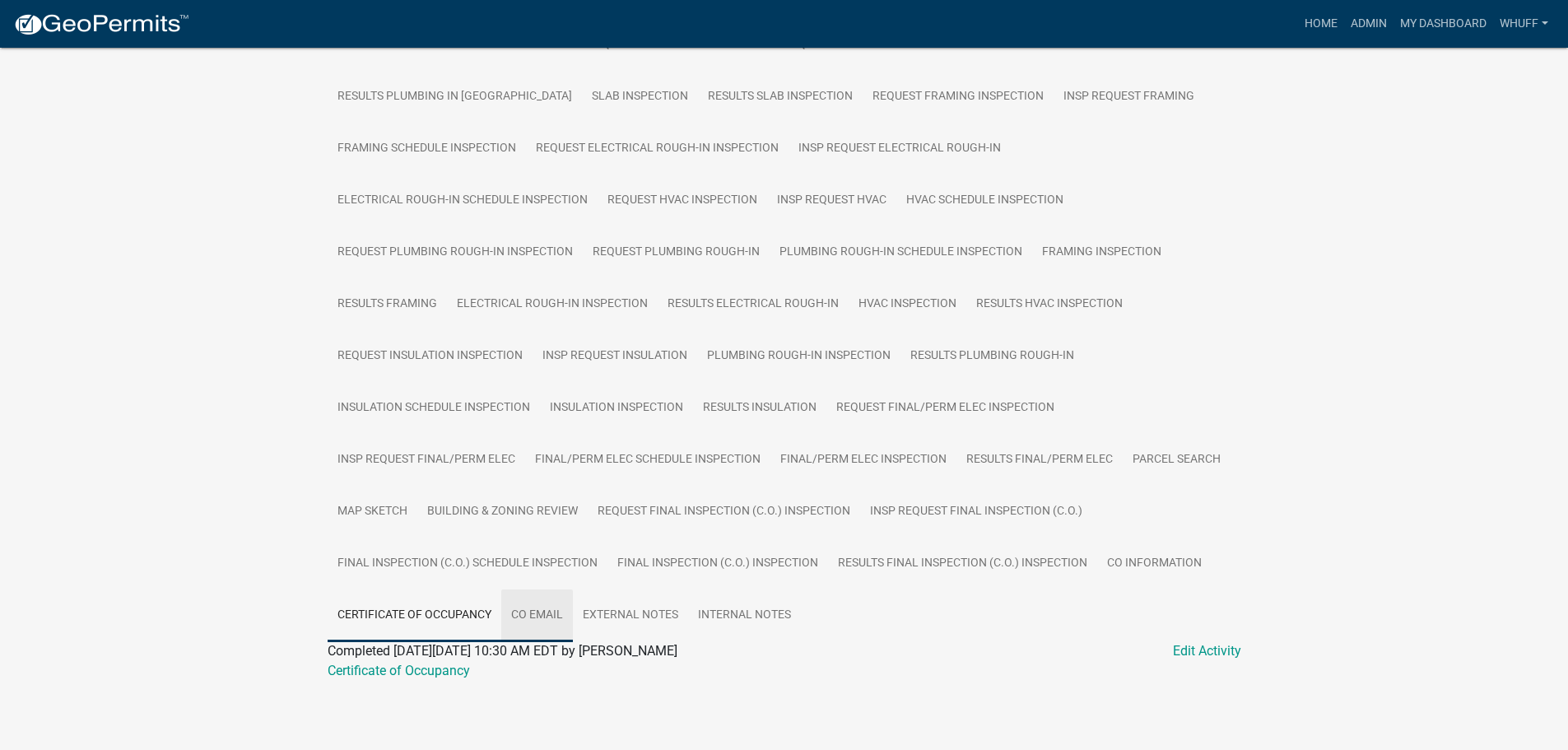
click at [540, 607] on link "CO Email" at bounding box center [537, 616] width 71 height 53
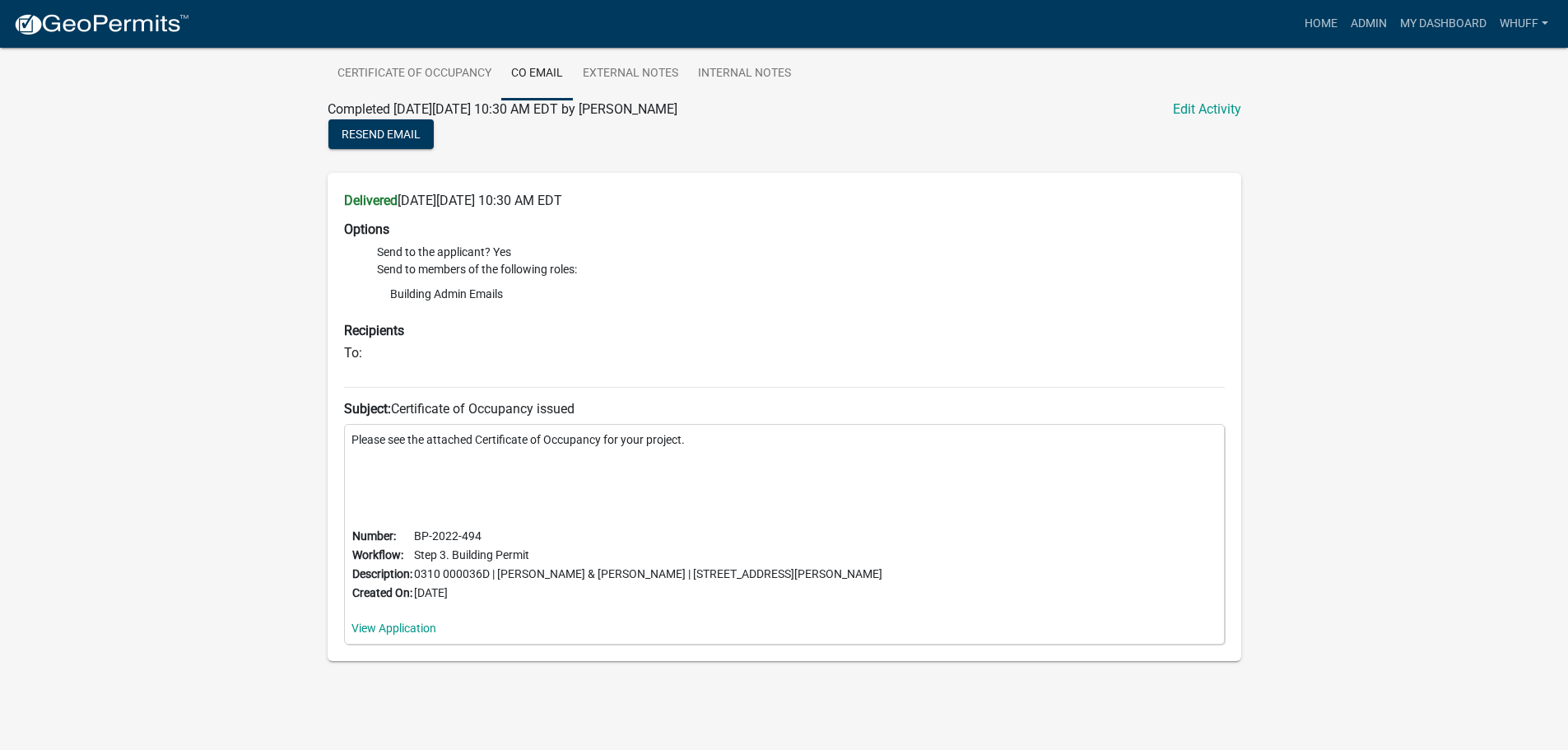
scroll to position [1059, 0]
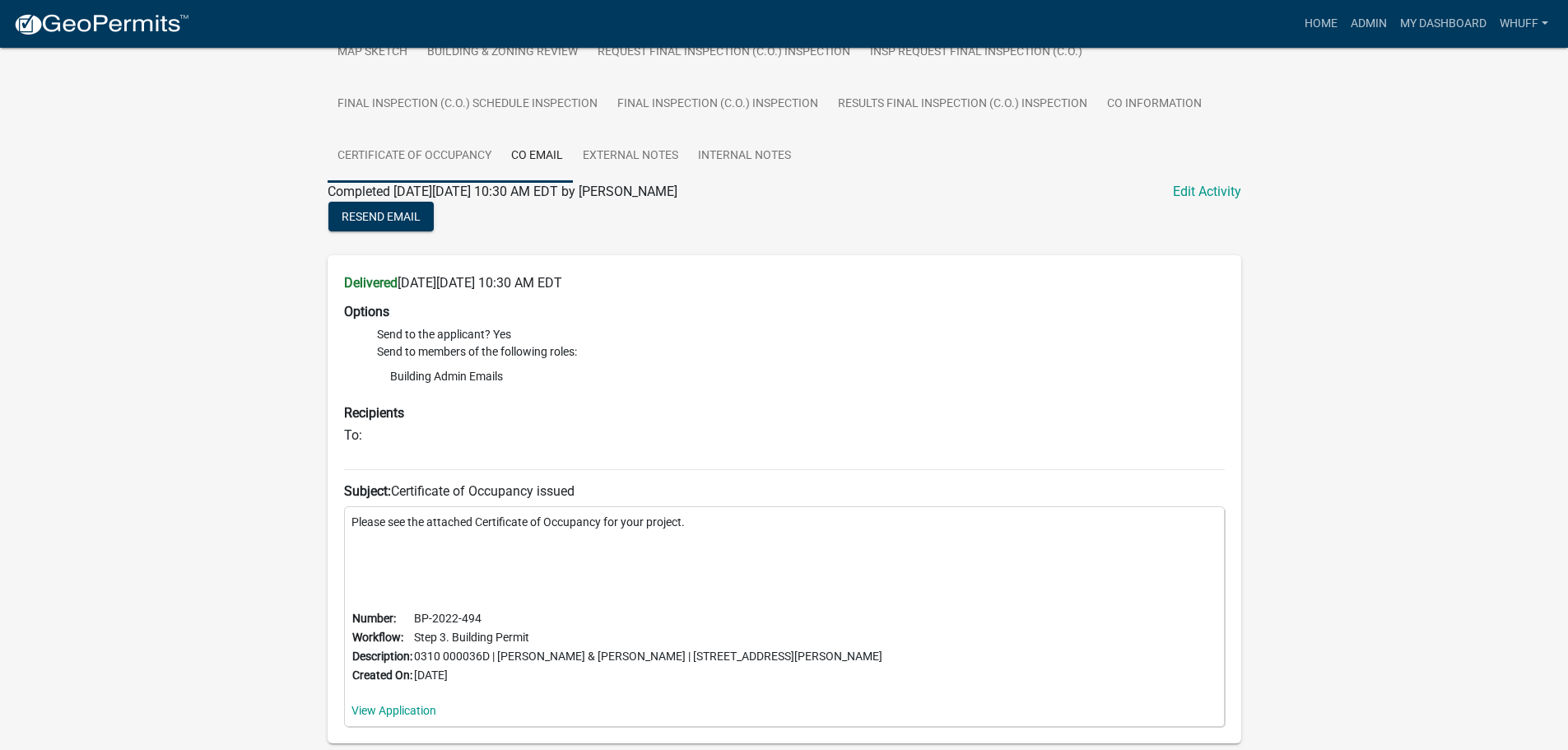
click at [438, 158] on link "Certificate of Occupancy" at bounding box center [414, 156] width 174 height 53
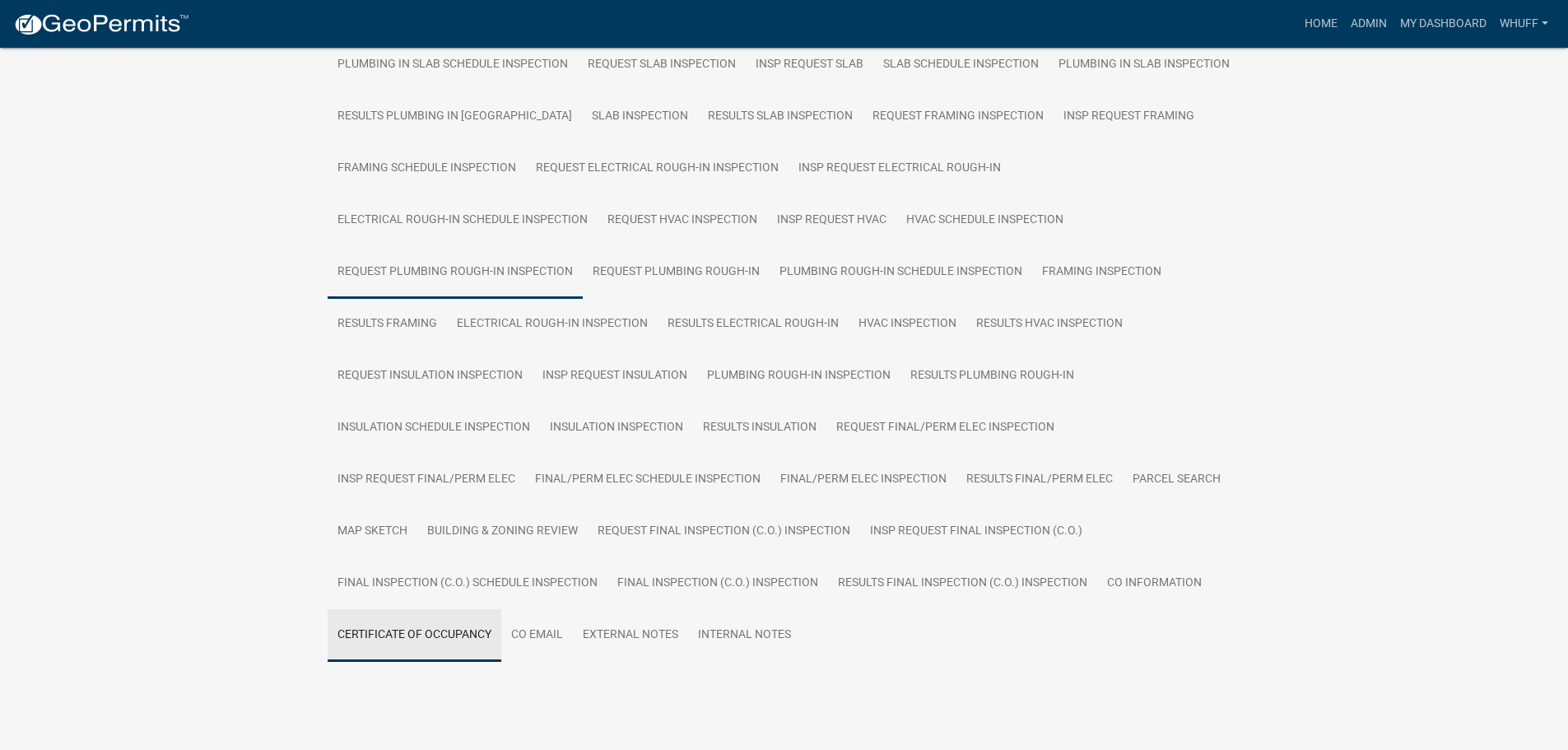
scroll to position [600, 0]
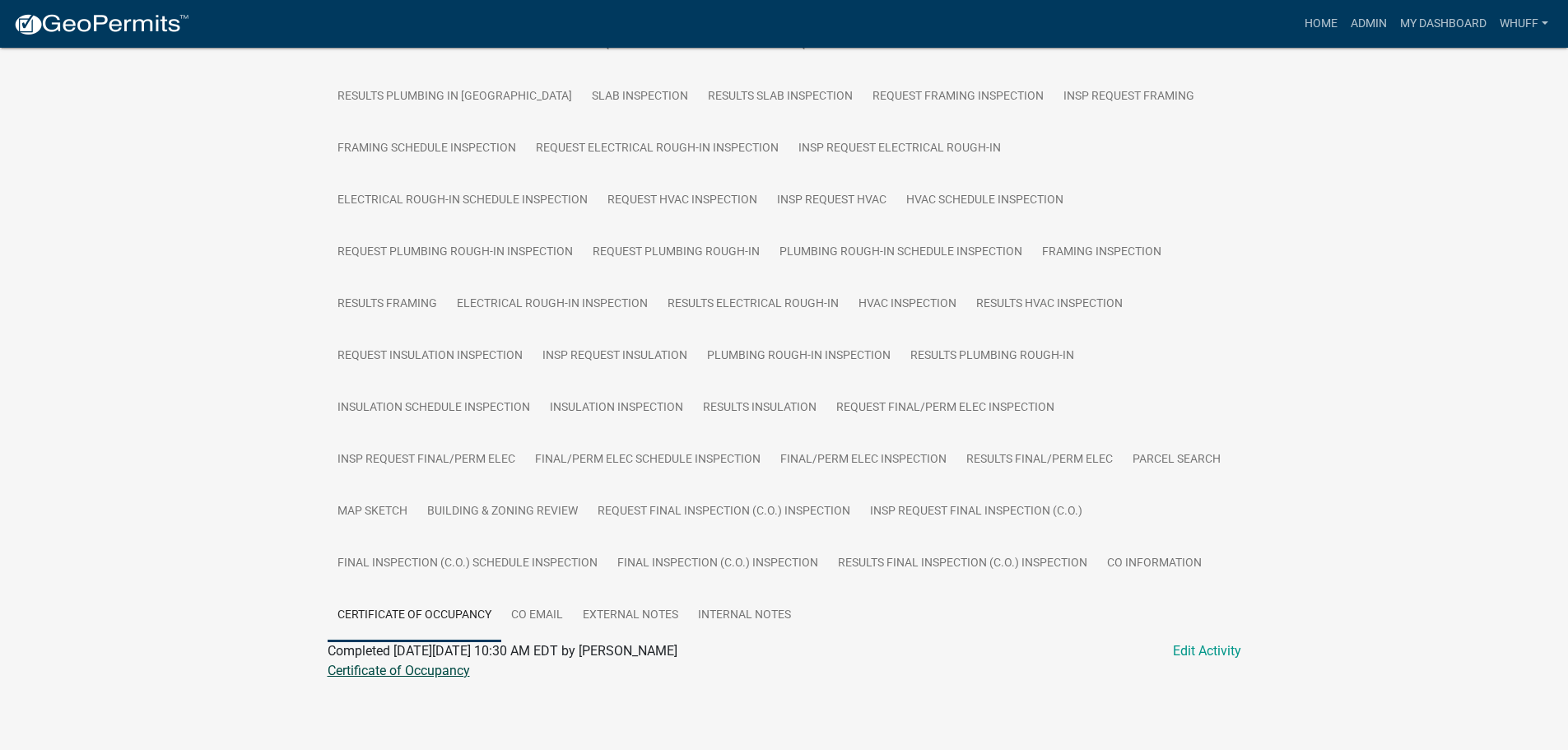
click at [441, 674] on link "Certificate of Occupancy" at bounding box center [399, 670] width 143 height 15
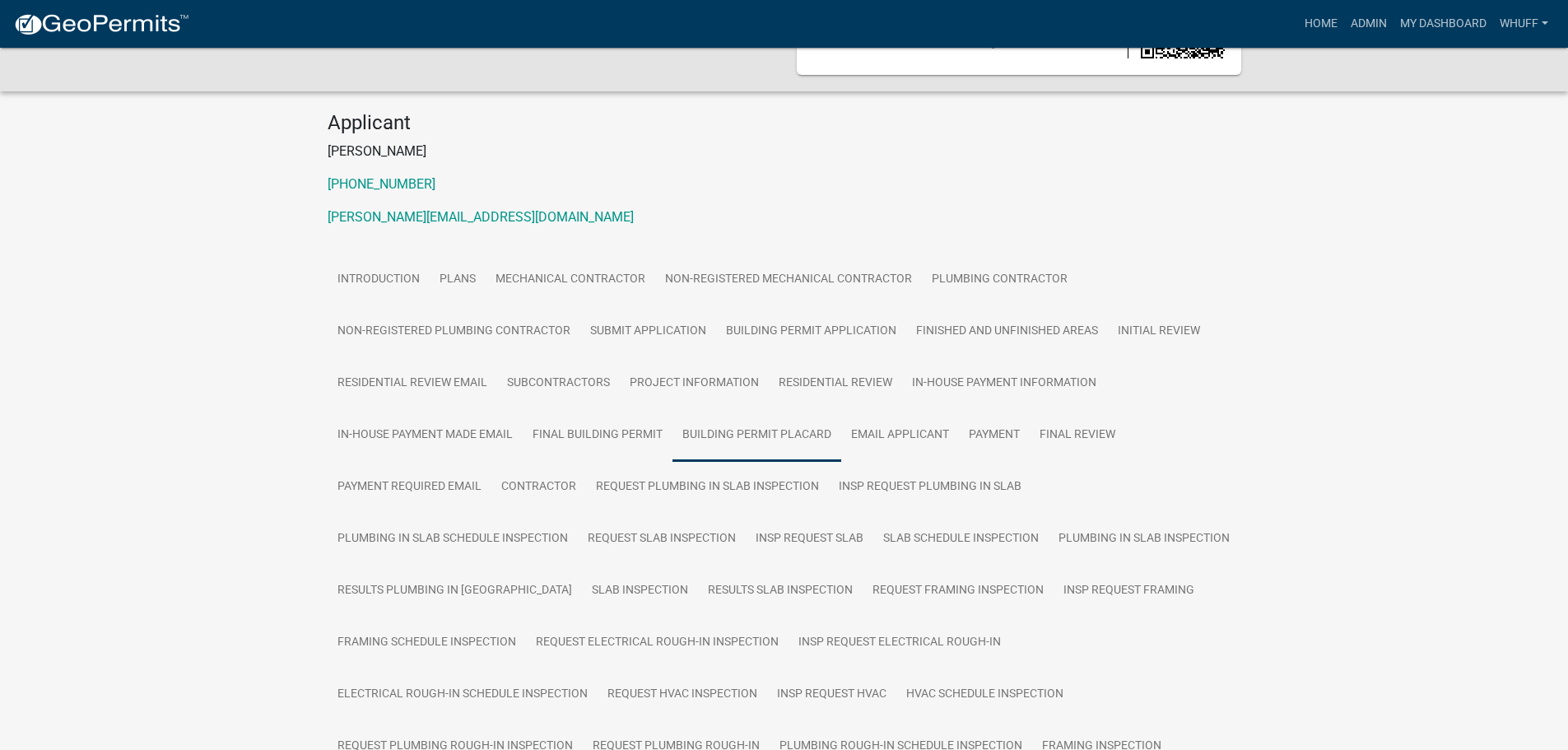
scroll to position [0, 0]
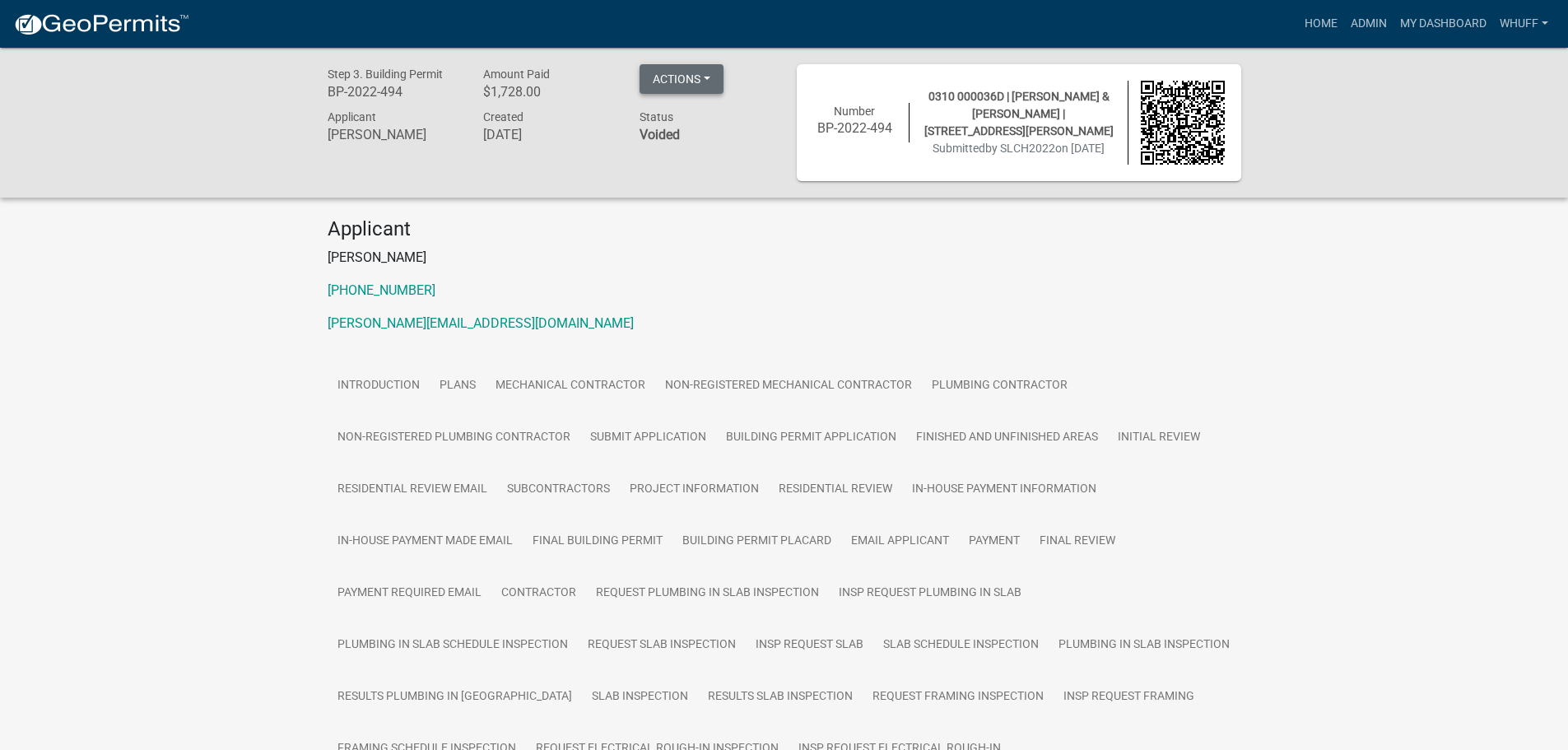
click at [706, 85] on button "Actions" at bounding box center [681, 79] width 84 height 30
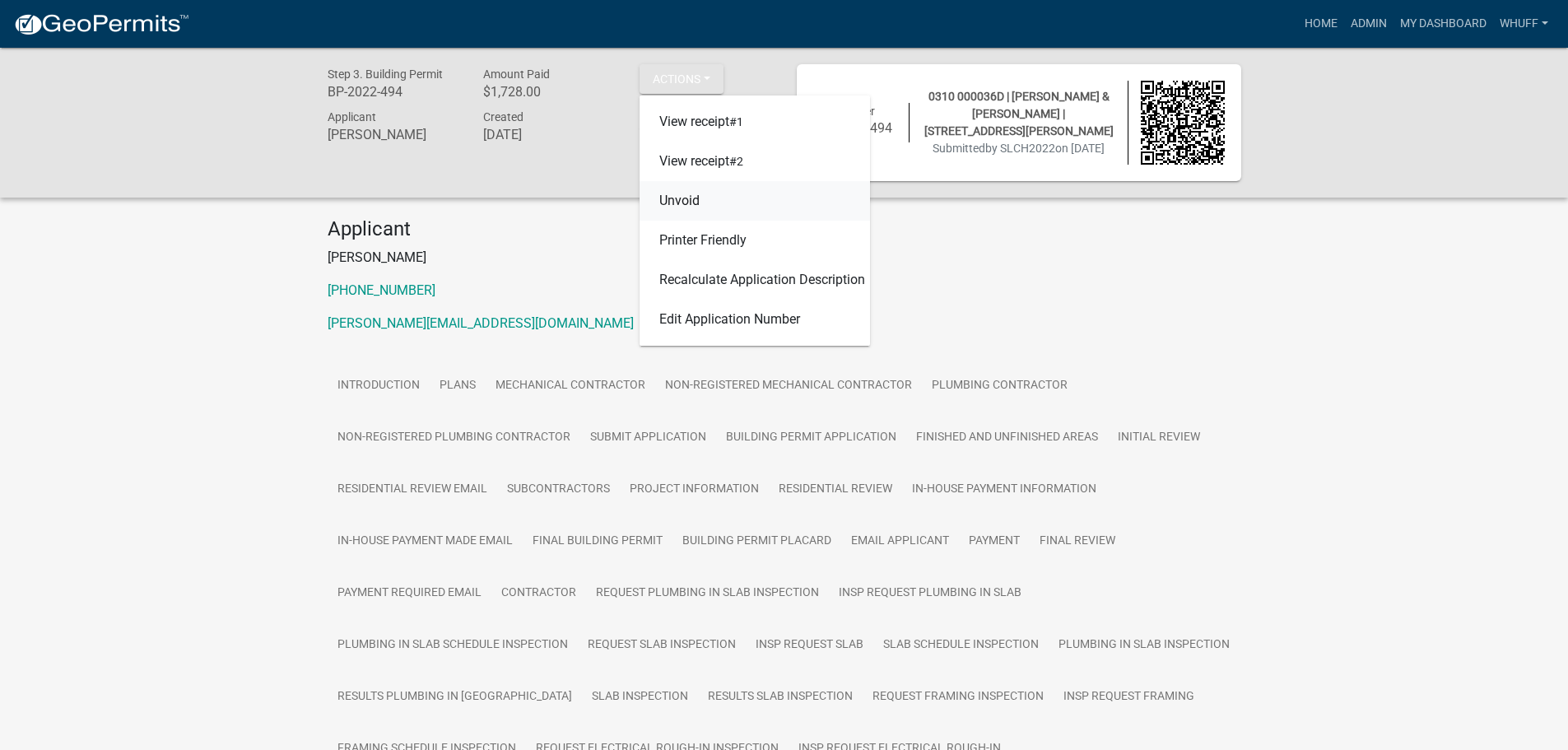
click at [703, 190] on link "Unvoid" at bounding box center [755, 200] width 231 height 40
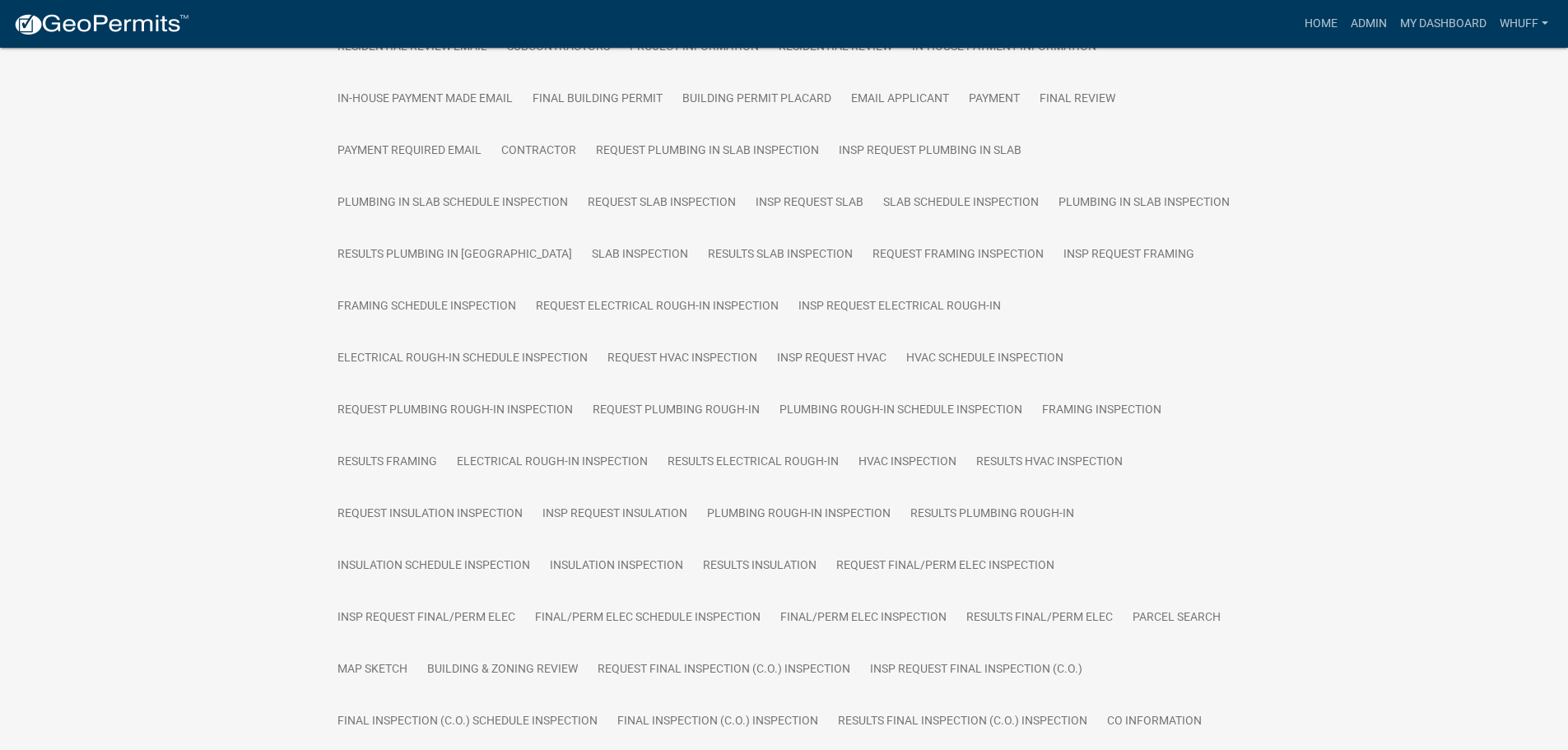
scroll to position [435, 0]
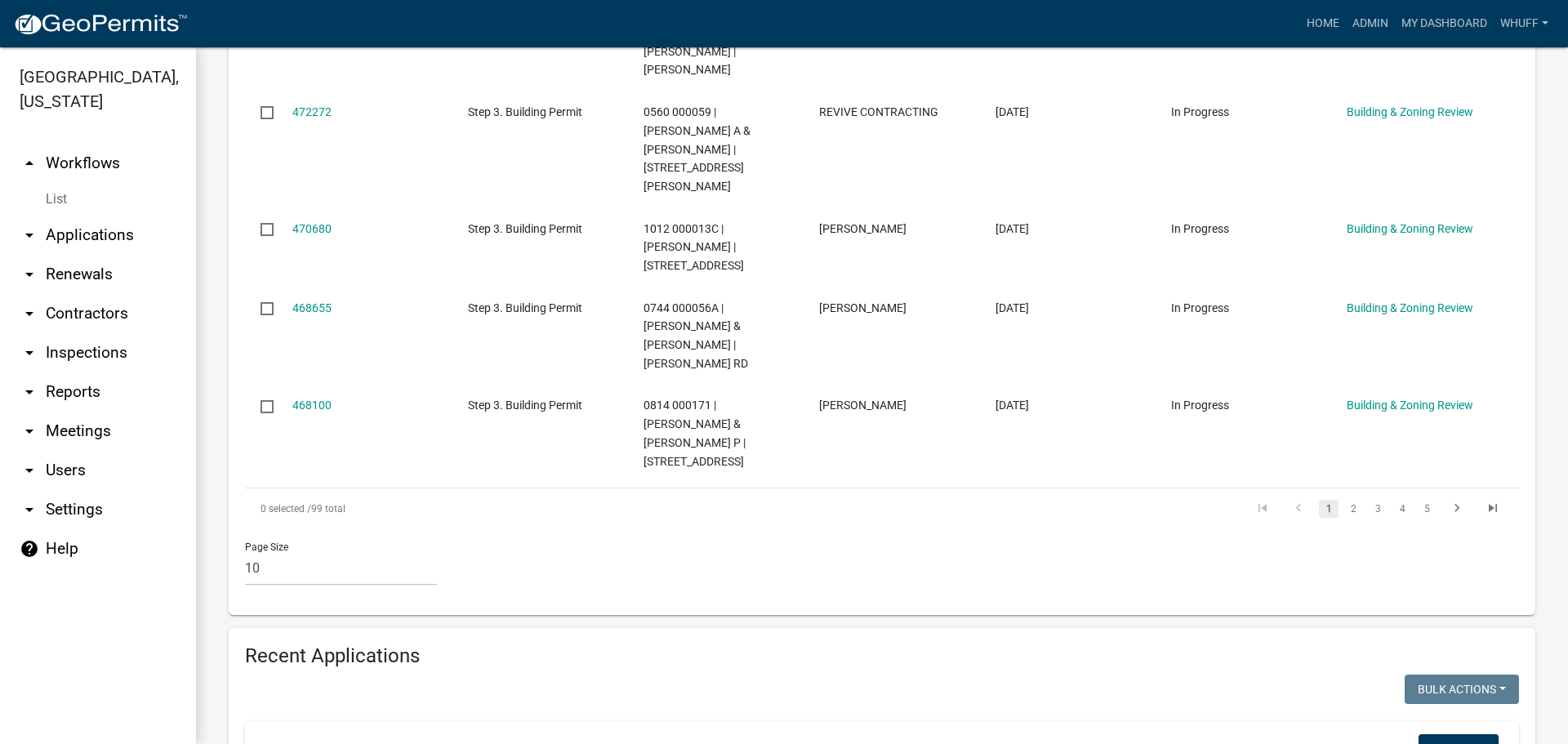
scroll to position [1551, 0]
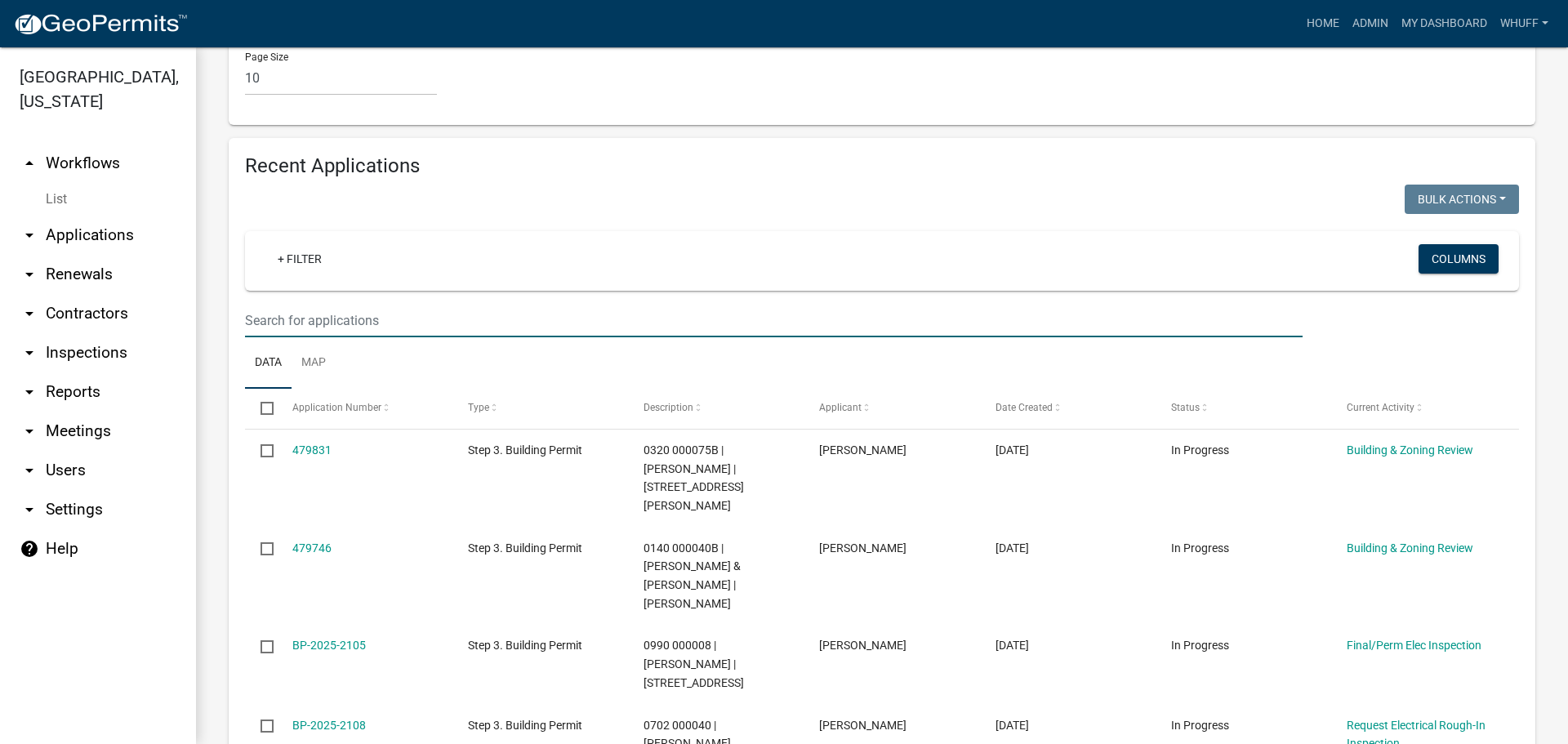
click at [404, 304] on input "text" at bounding box center [774, 321] width 1058 height 34
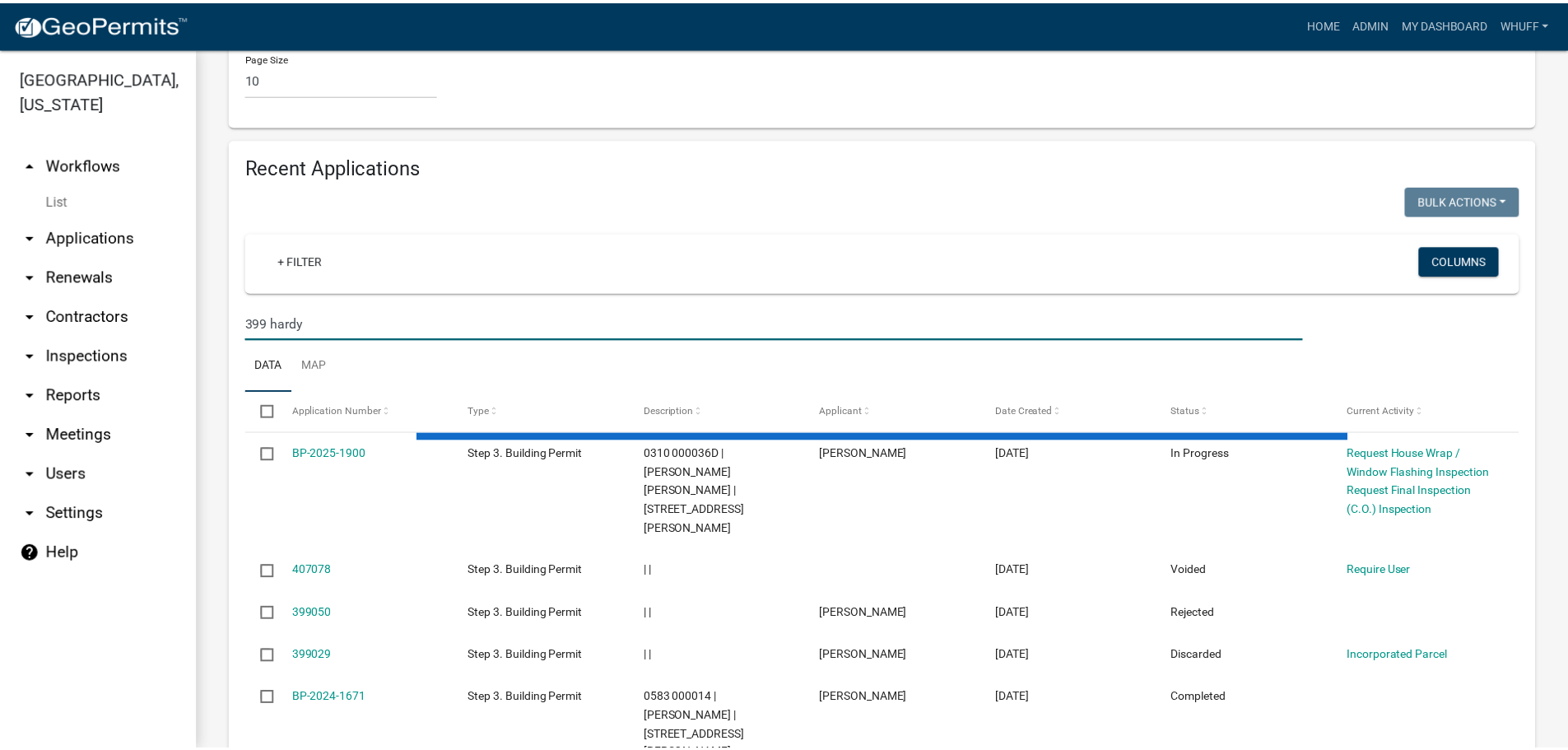
scroll to position [1432, 0]
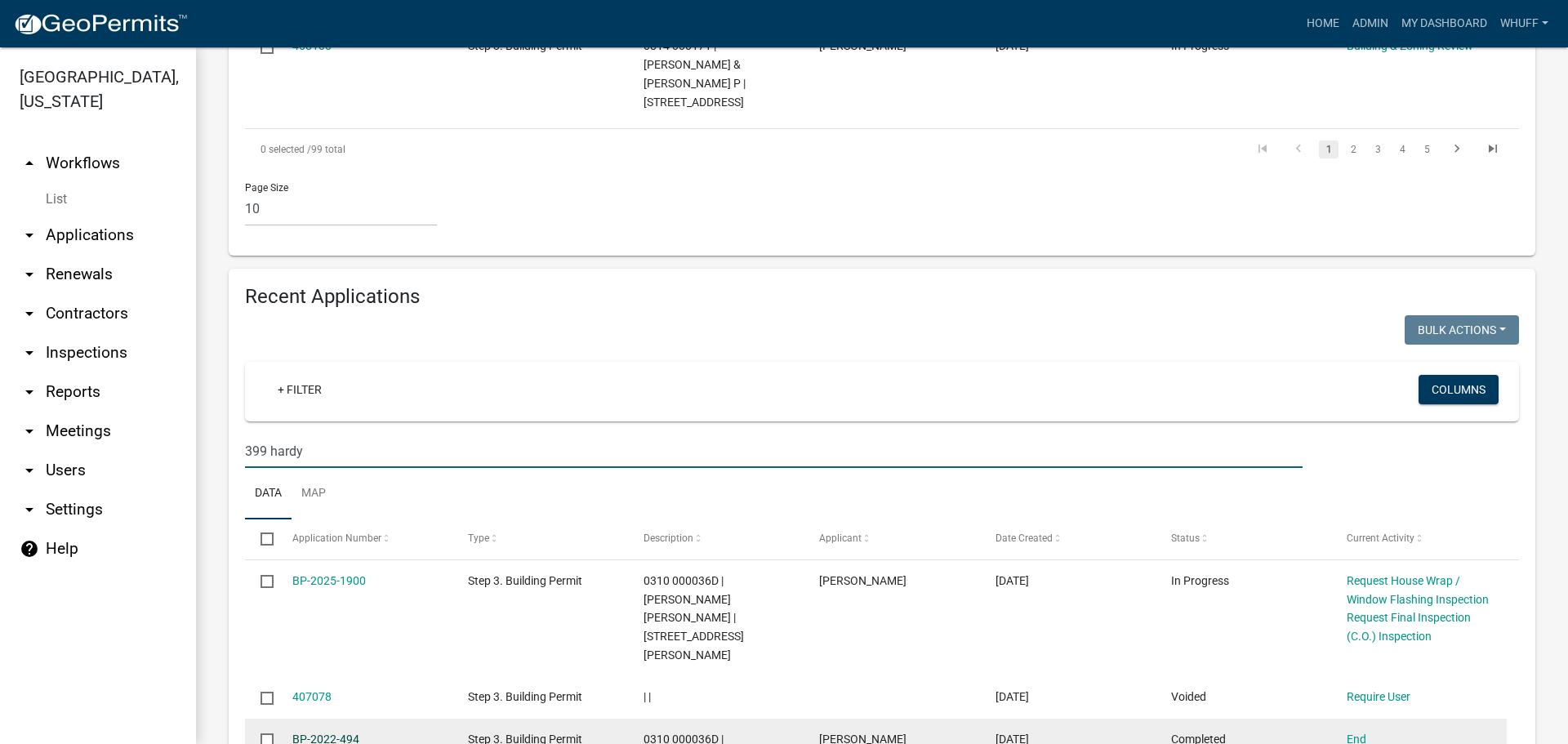
type input "399 hardy"
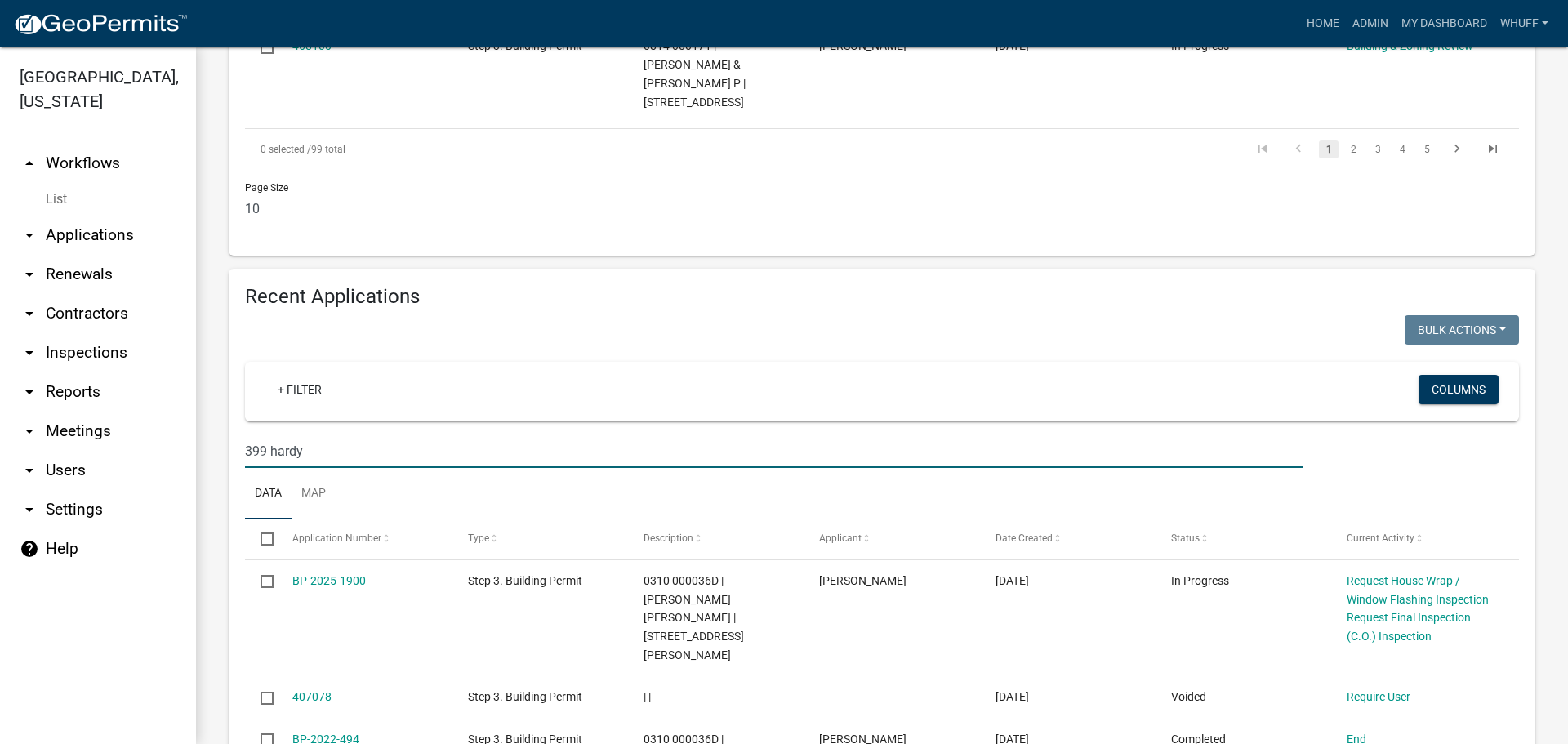
click at [332, 732] on link "BP-2022-494" at bounding box center [326, 739] width 67 height 13
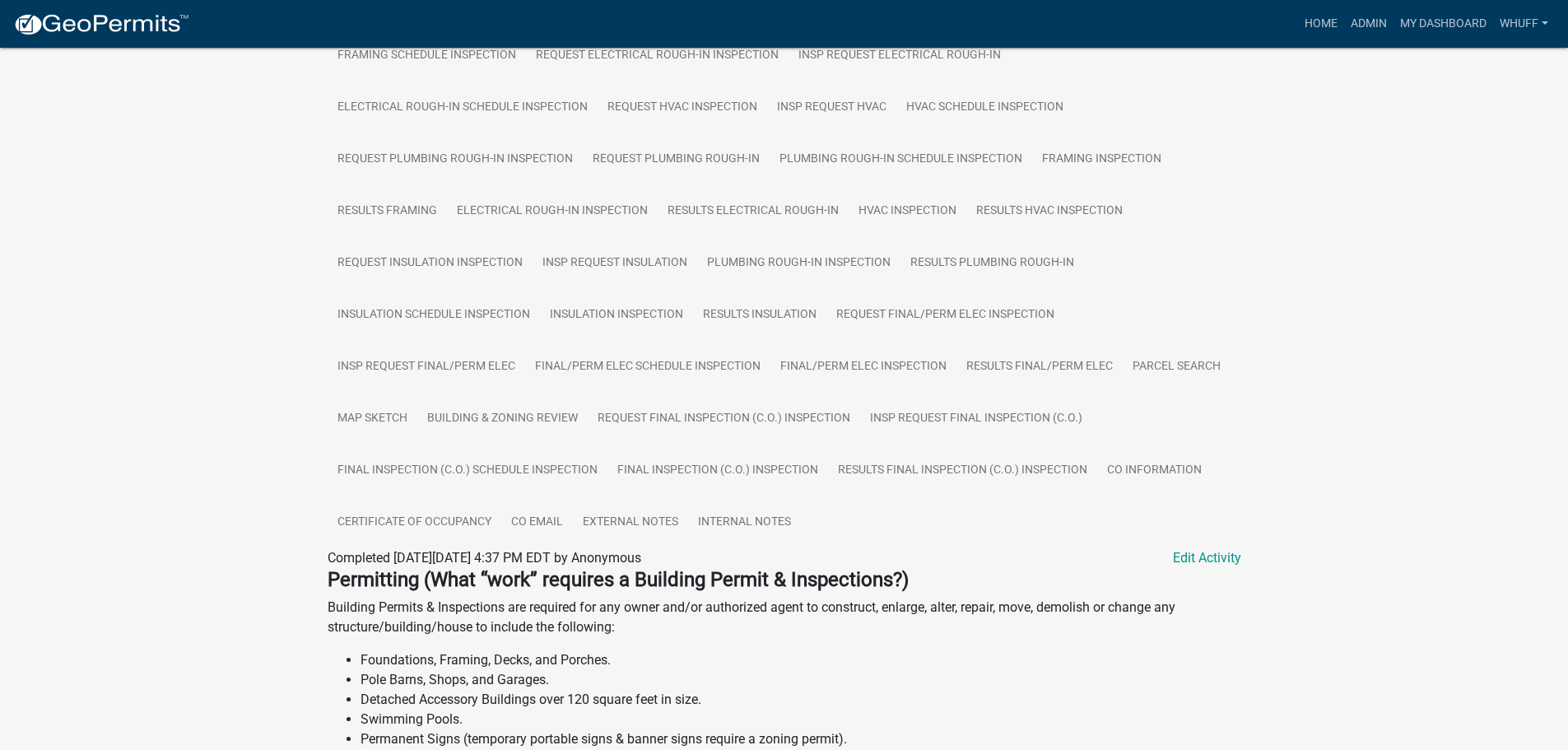
scroll to position [988, 0]
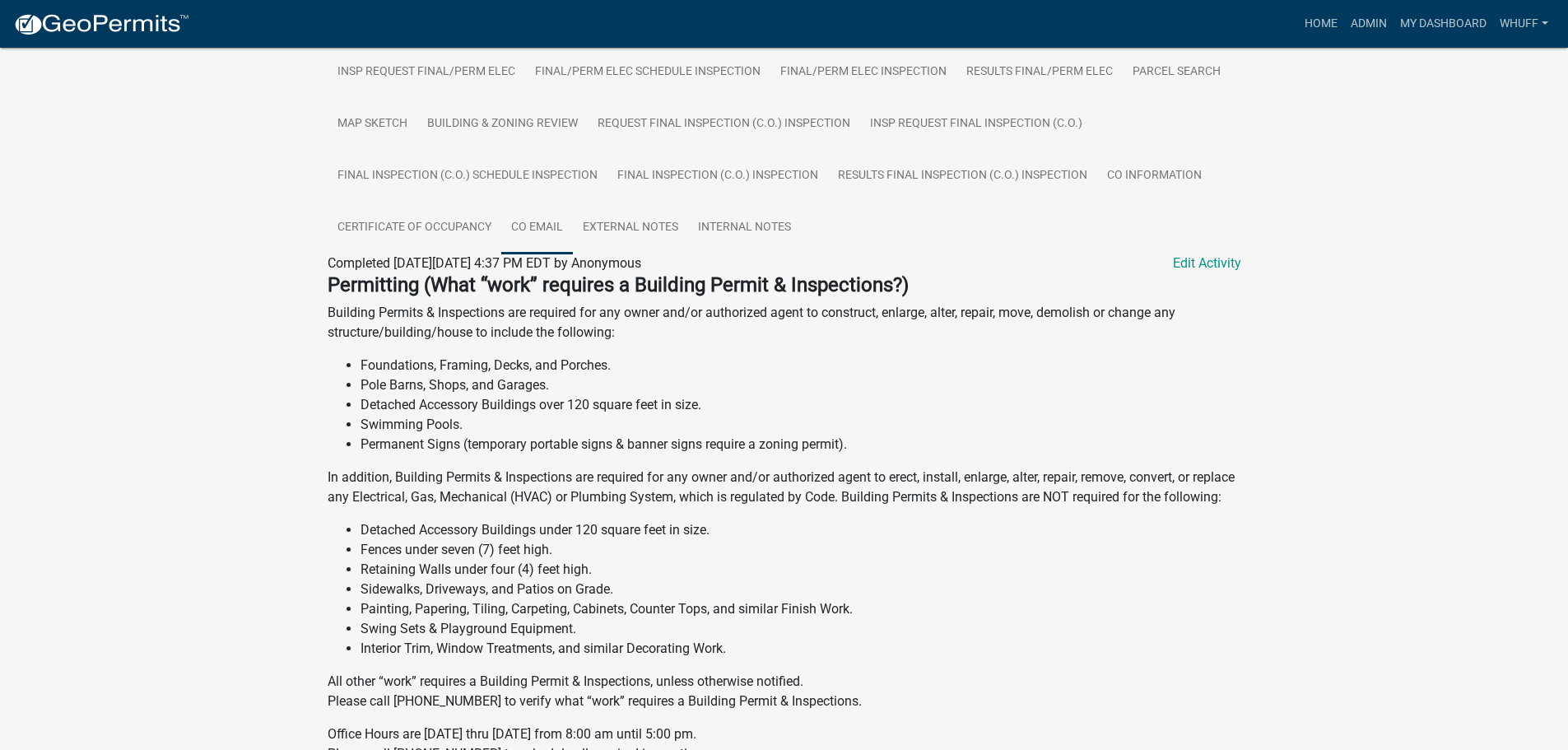
click at [550, 231] on link "CO Email" at bounding box center [537, 228] width 71 height 53
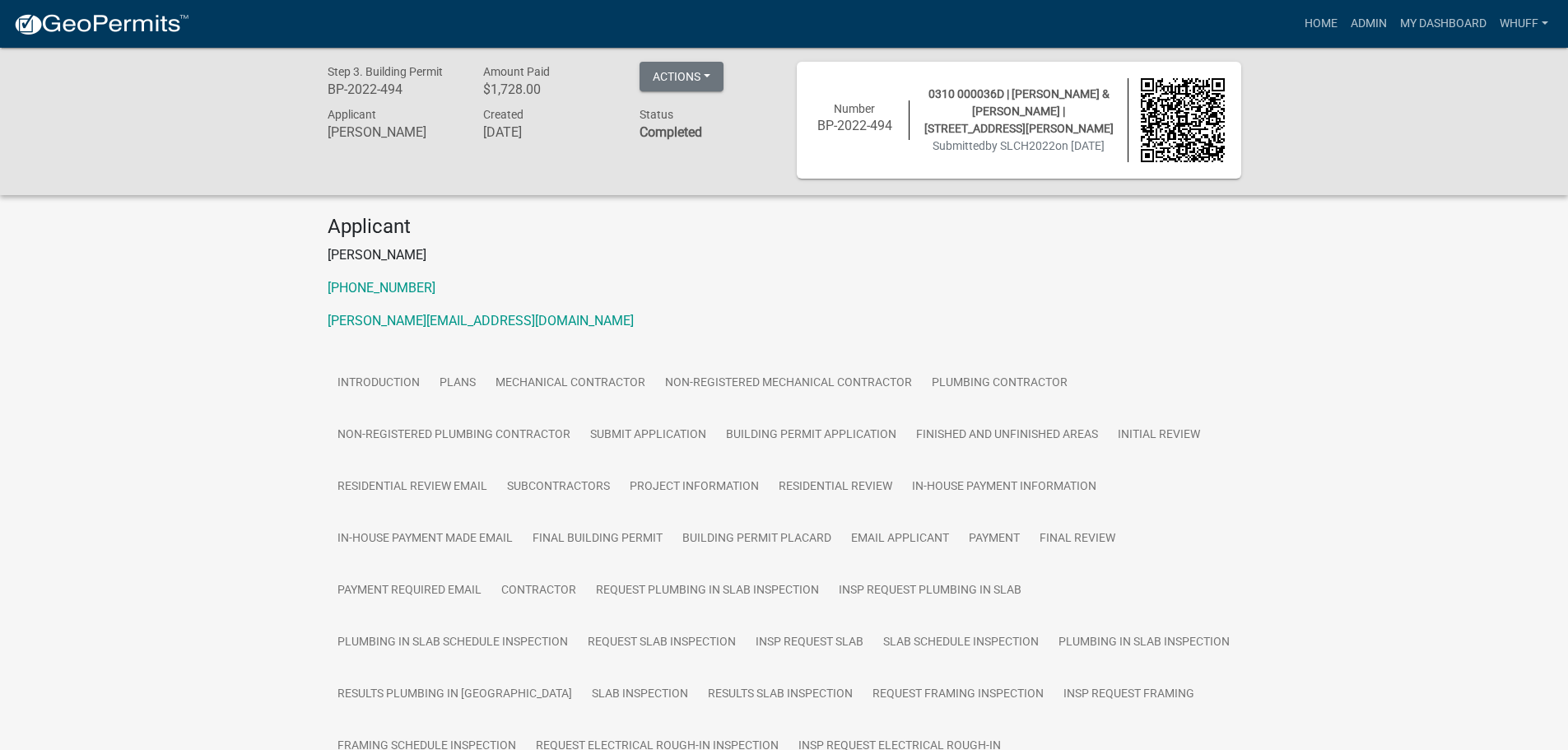
scroll to position [0, 0]
click at [699, 91] on button "Actions" at bounding box center [681, 79] width 84 height 30
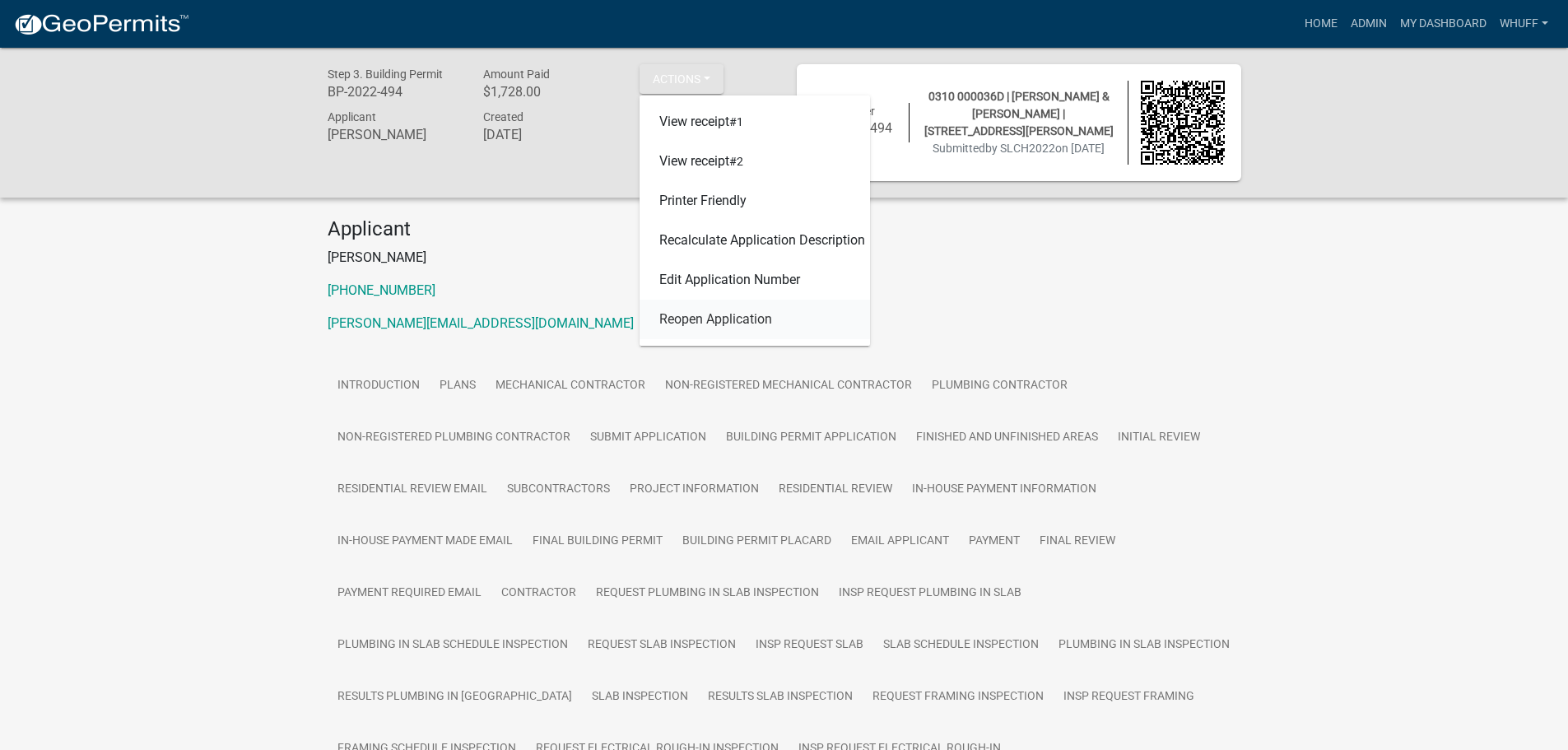
click at [705, 325] on link "Reopen Application" at bounding box center [755, 319] width 231 height 40
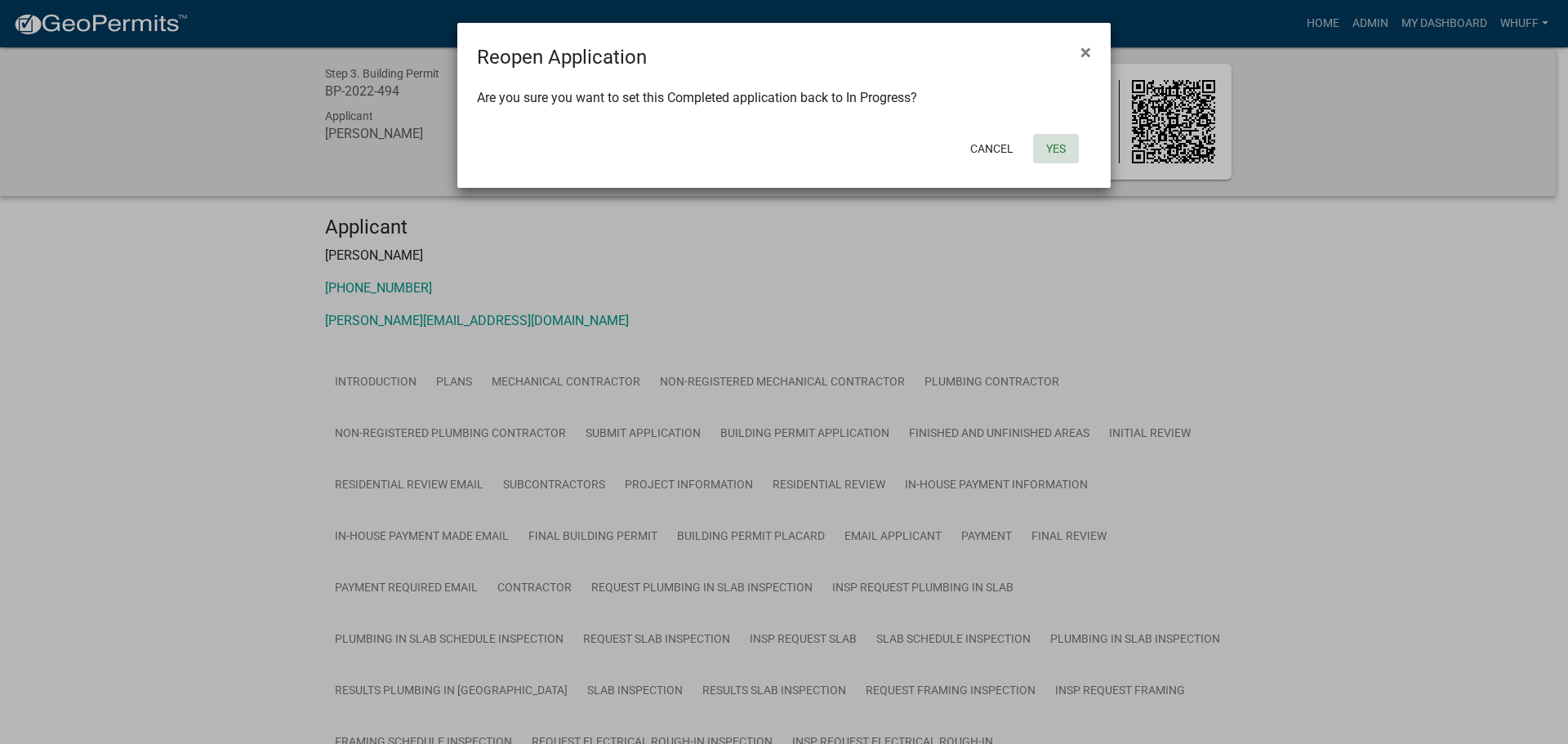
click at [1058, 157] on button "Yes" at bounding box center [1056, 148] width 45 height 29
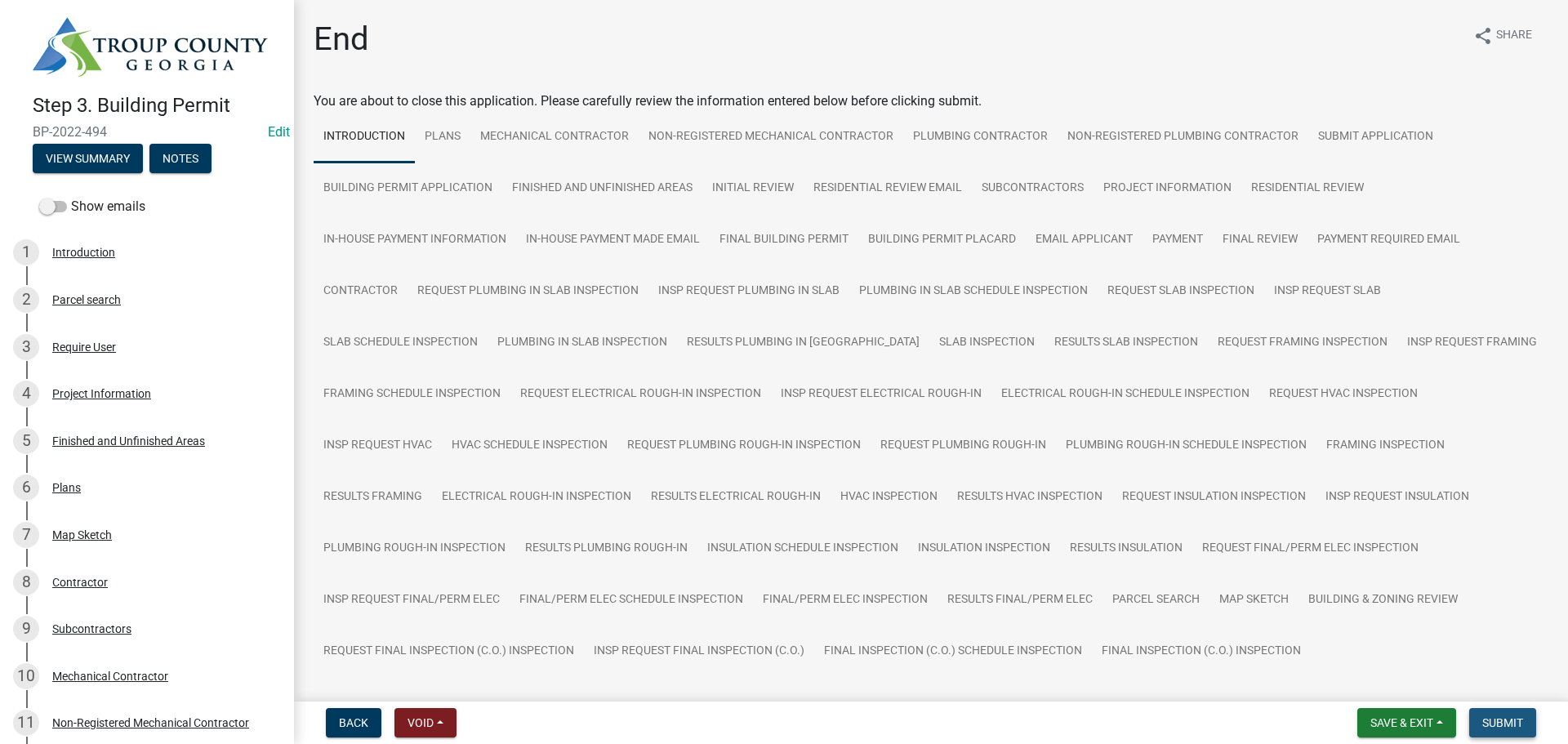
click at [1511, 723] on span "Submit" at bounding box center [1503, 723] width 40 height 13
